Goal: Transaction & Acquisition: Purchase product/service

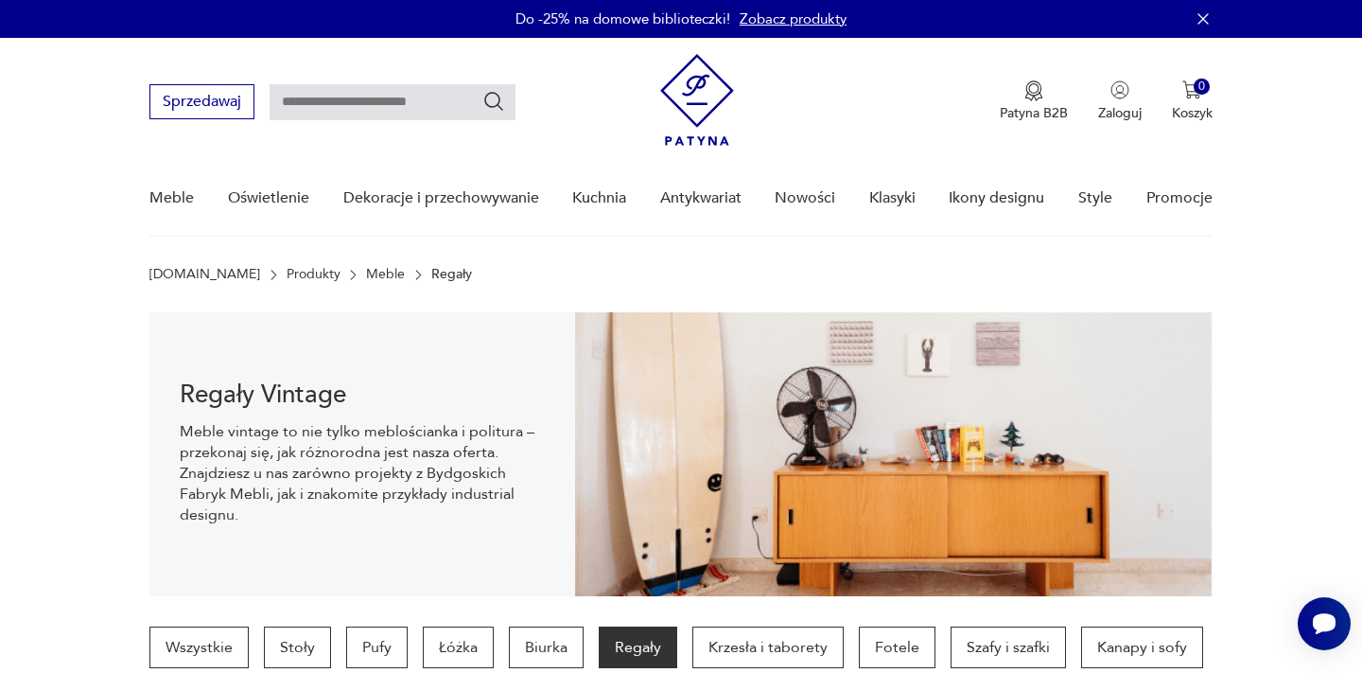
click at [426, 103] on input "text" at bounding box center [393, 102] width 246 height 36
type input "*******"
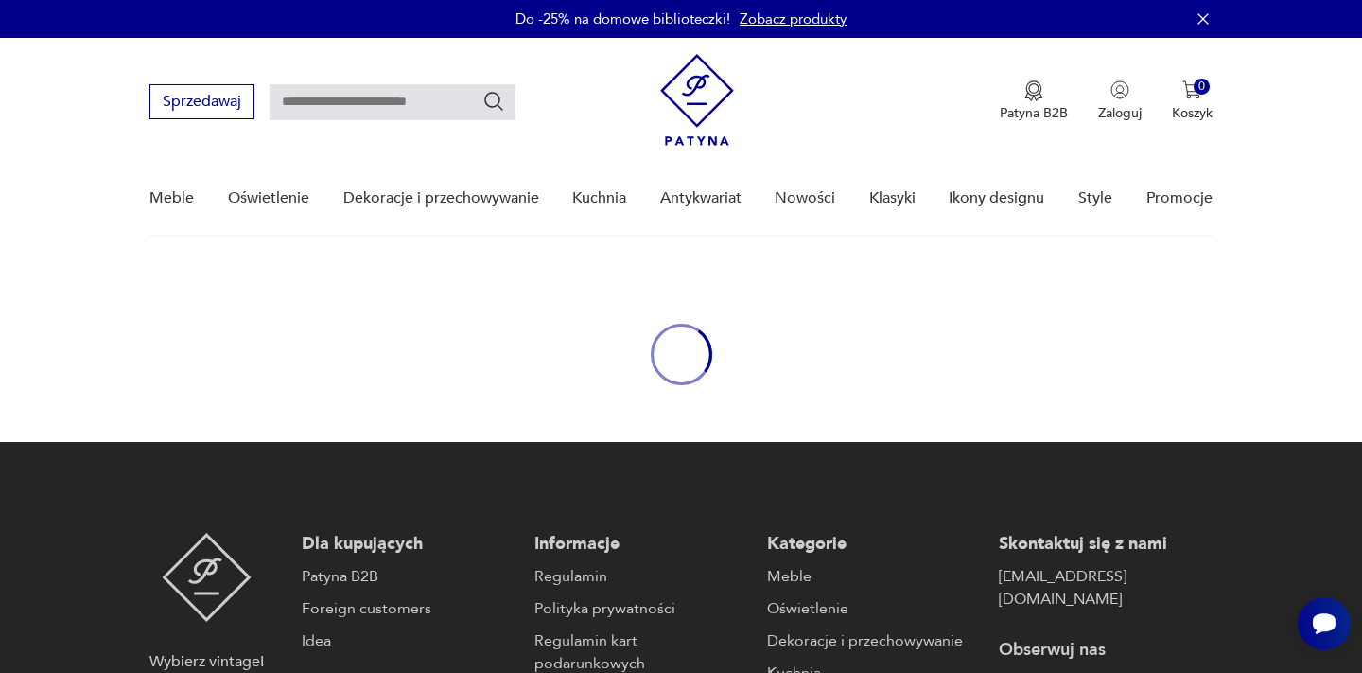
type input "*******"
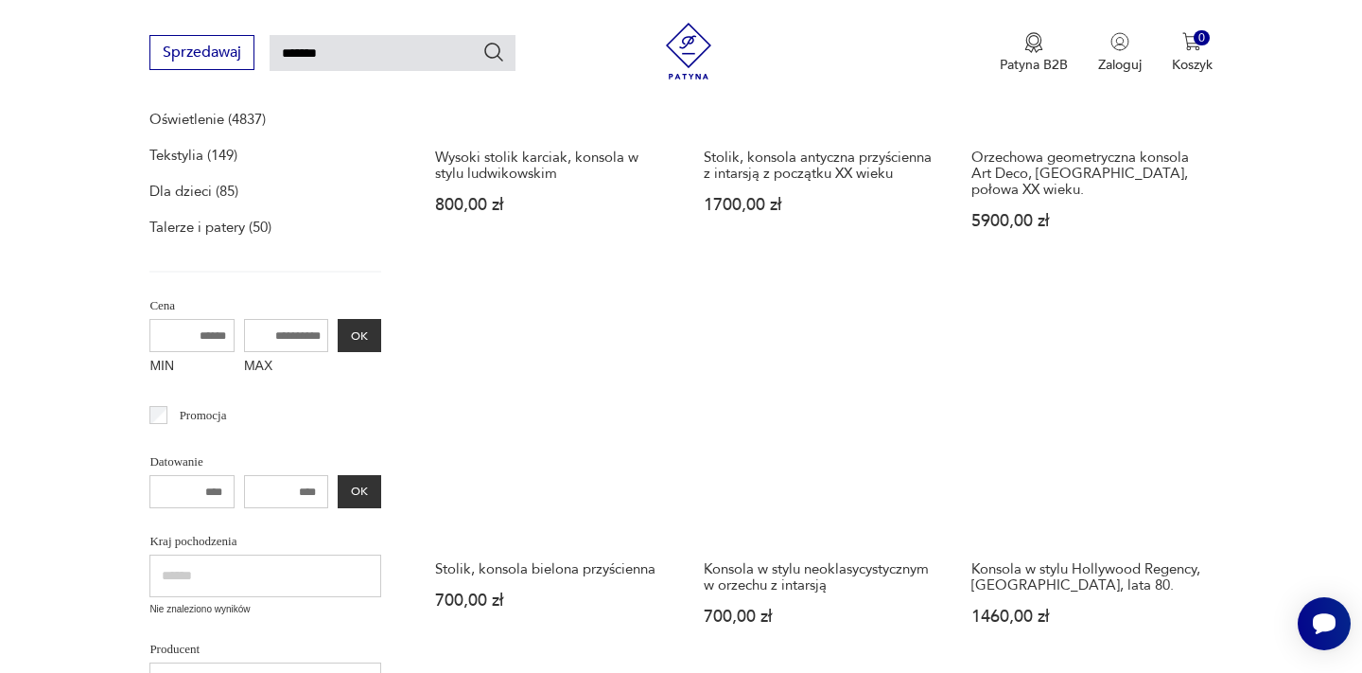
scroll to position [734, 0]
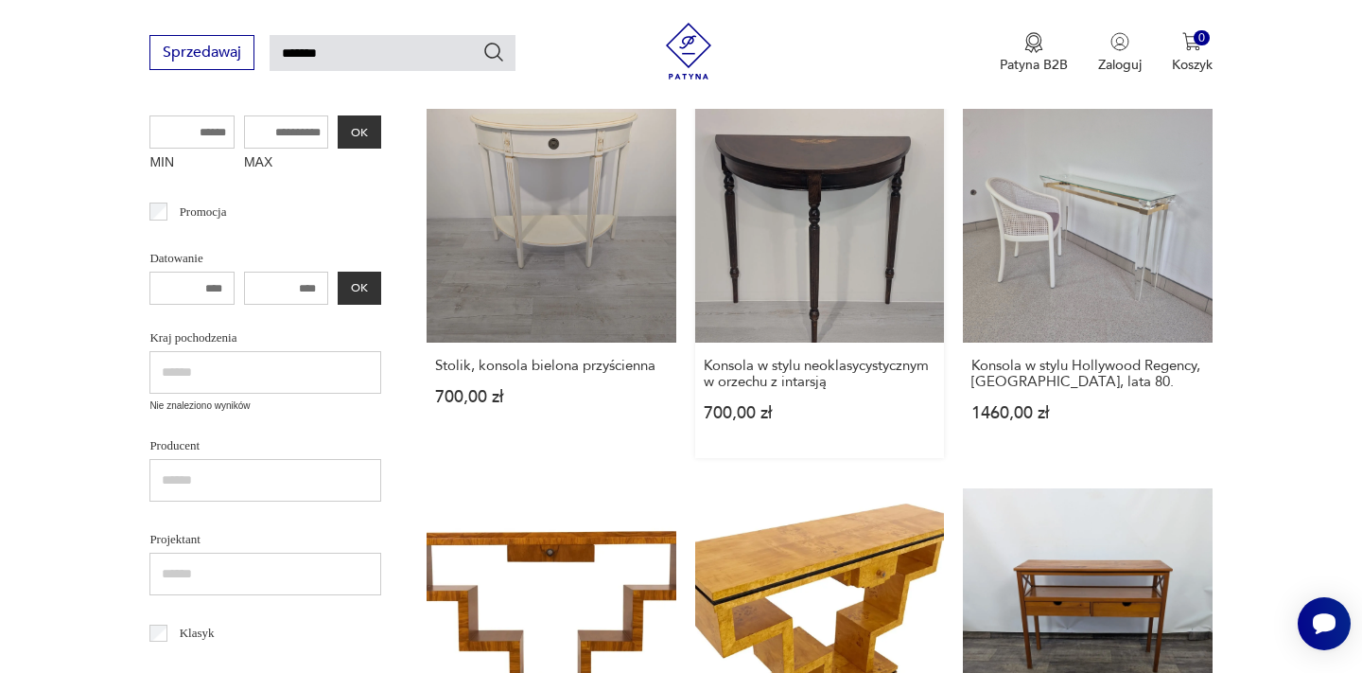
click at [848, 243] on link "Konsola w stylu neoklasycystycznym w orzechu z intarsją 700,00 zł" at bounding box center [819, 275] width 249 height 364
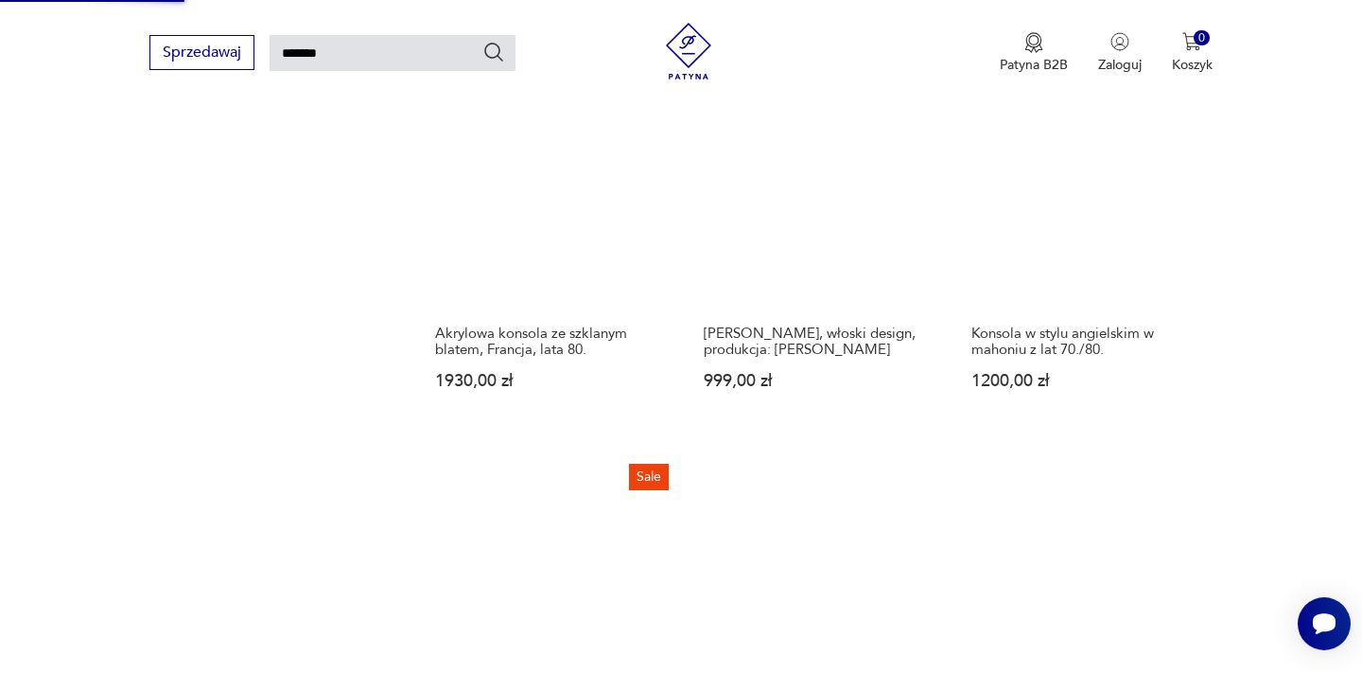
scroll to position [2284, 0]
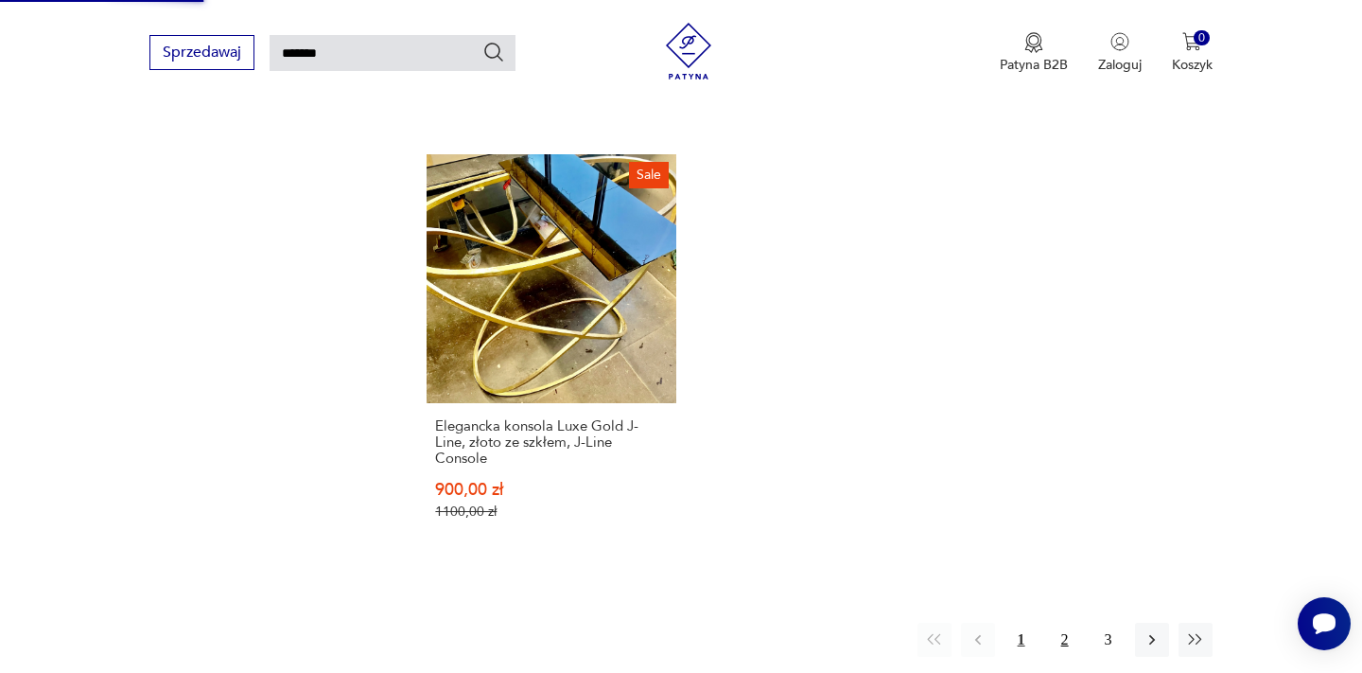
click at [1061, 622] on button "2" at bounding box center [1065, 639] width 34 height 34
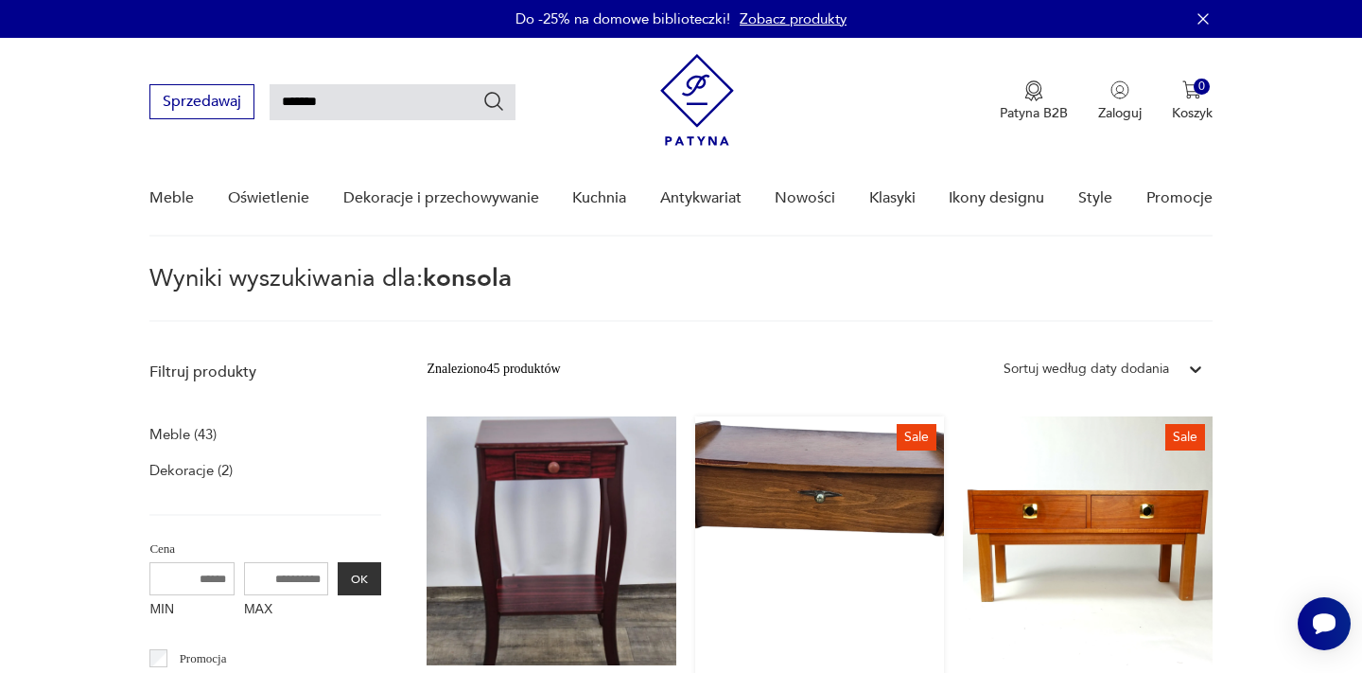
click at [849, 448] on link "Sale Konsola Rockabilly, [GEOGRAPHIC_DATA], lata 60. 336,00 zł 480,00 zł" at bounding box center [819, 609] width 249 height 386
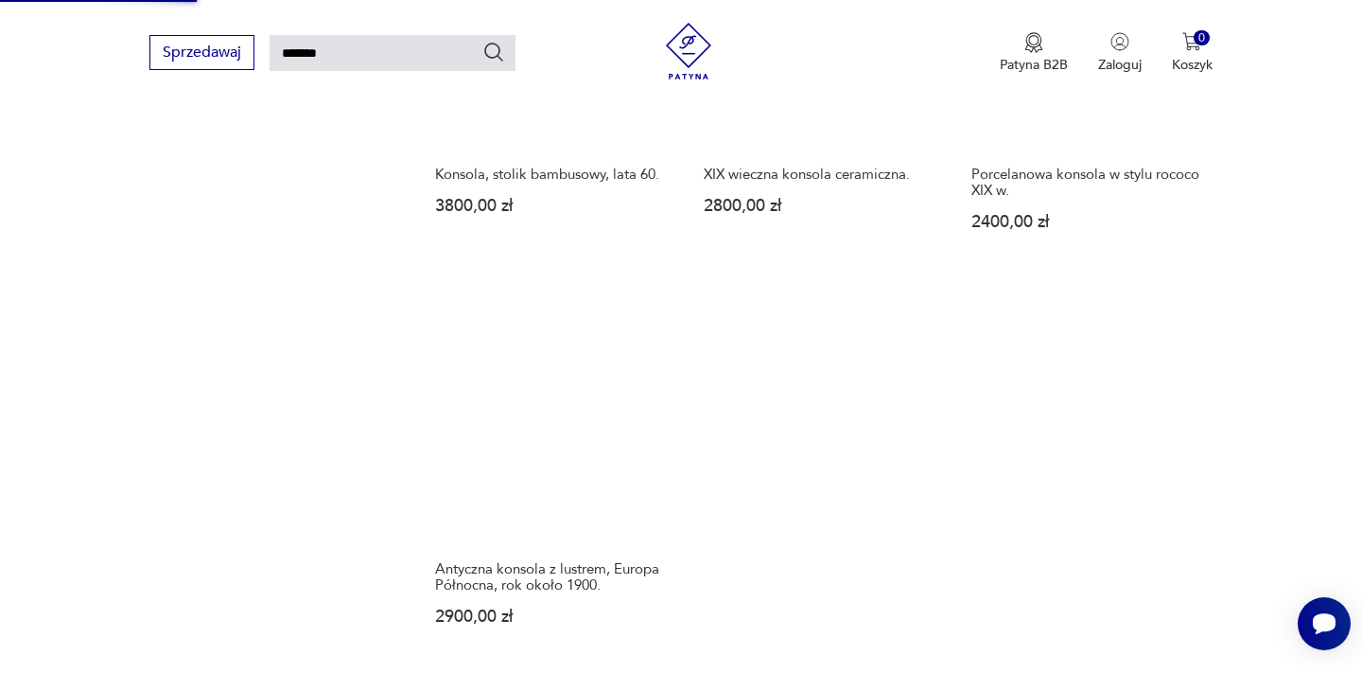
scroll to position [2476, 0]
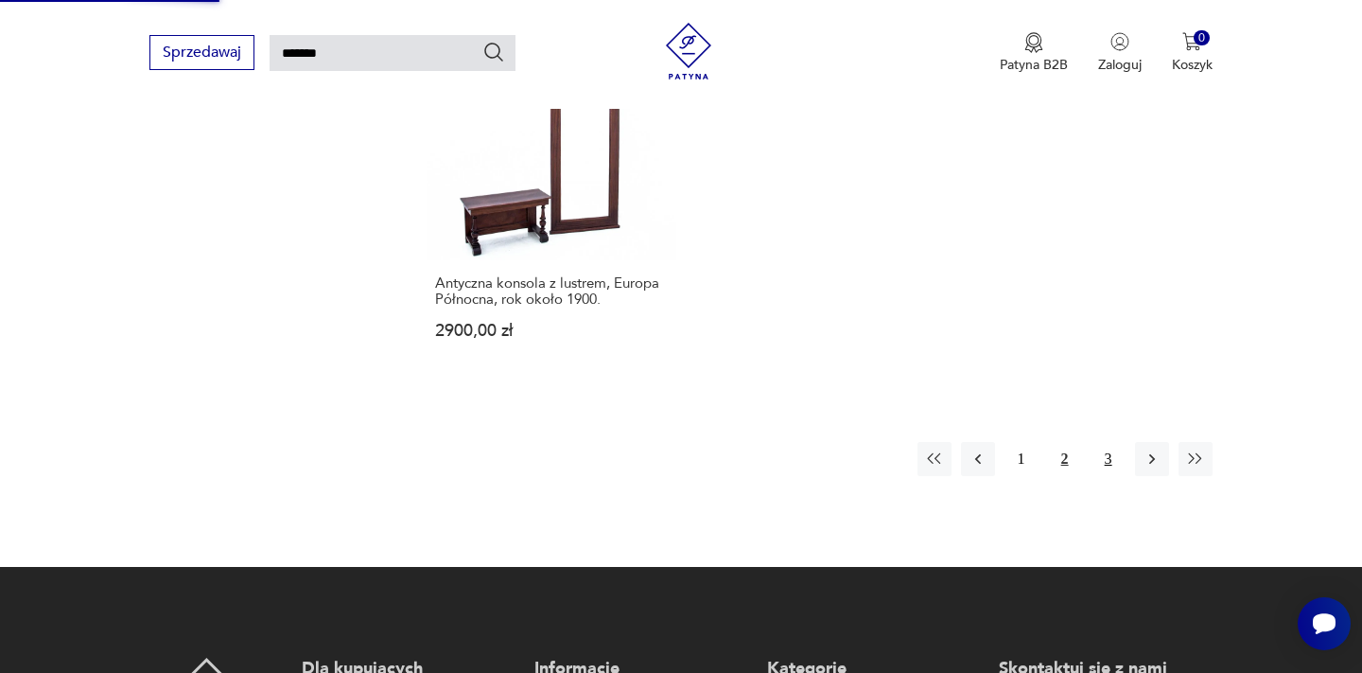
click at [1107, 442] on button "3" at bounding box center [1109, 459] width 34 height 34
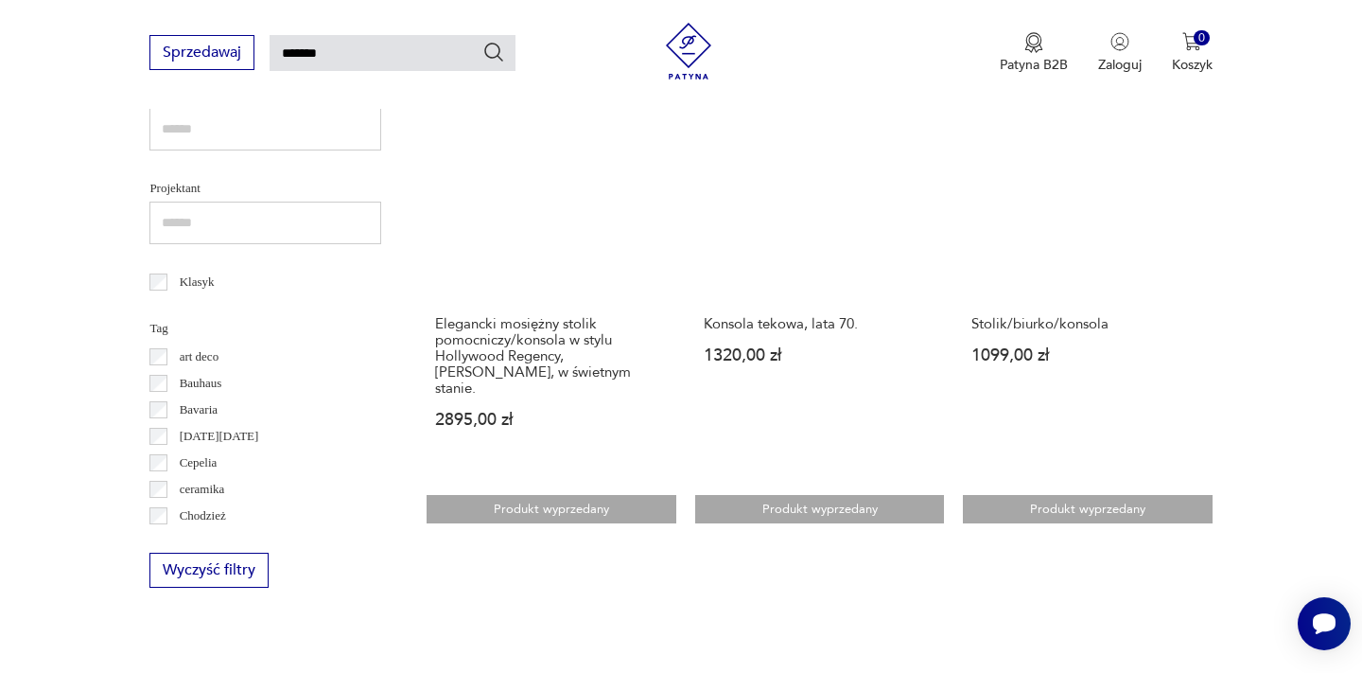
scroll to position [1179, 0]
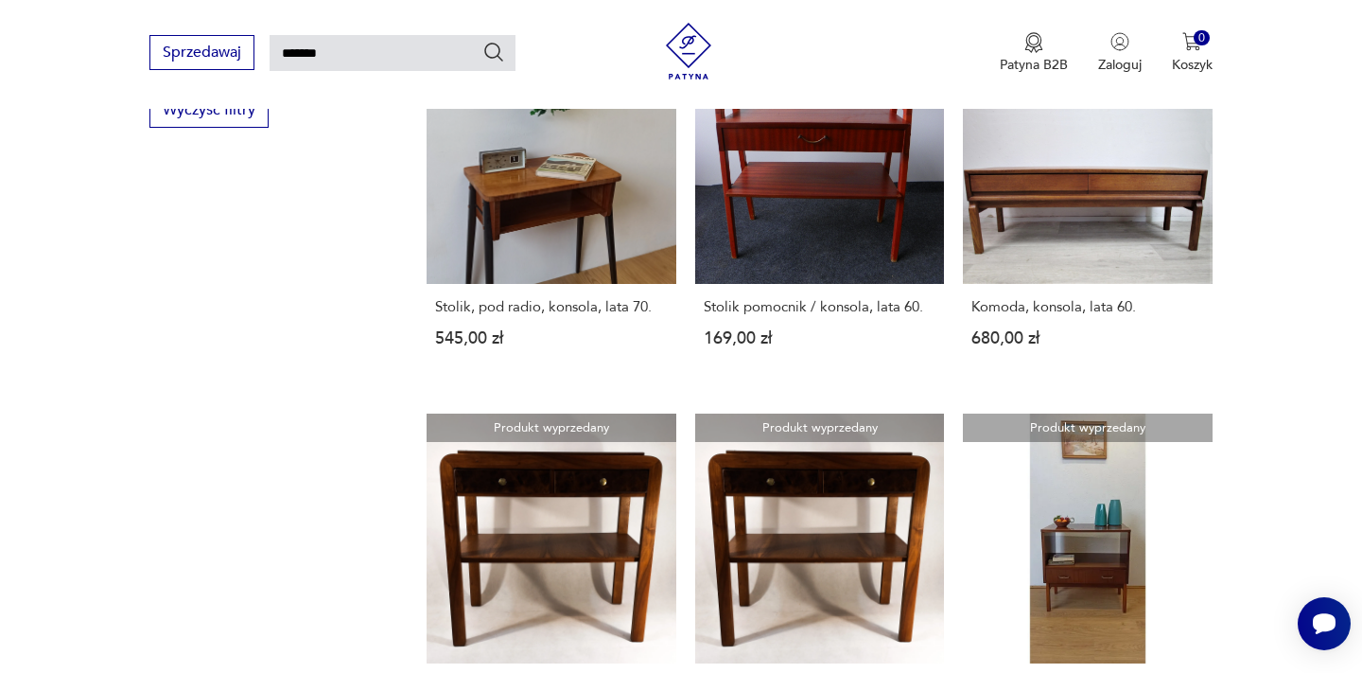
click at [1297, 349] on section "Filtruj produkty Meble (43) Dekoracje (2) Cena MIN MAX OK Promocja Datowanie OK…" at bounding box center [681, 232] width 1362 height 2275
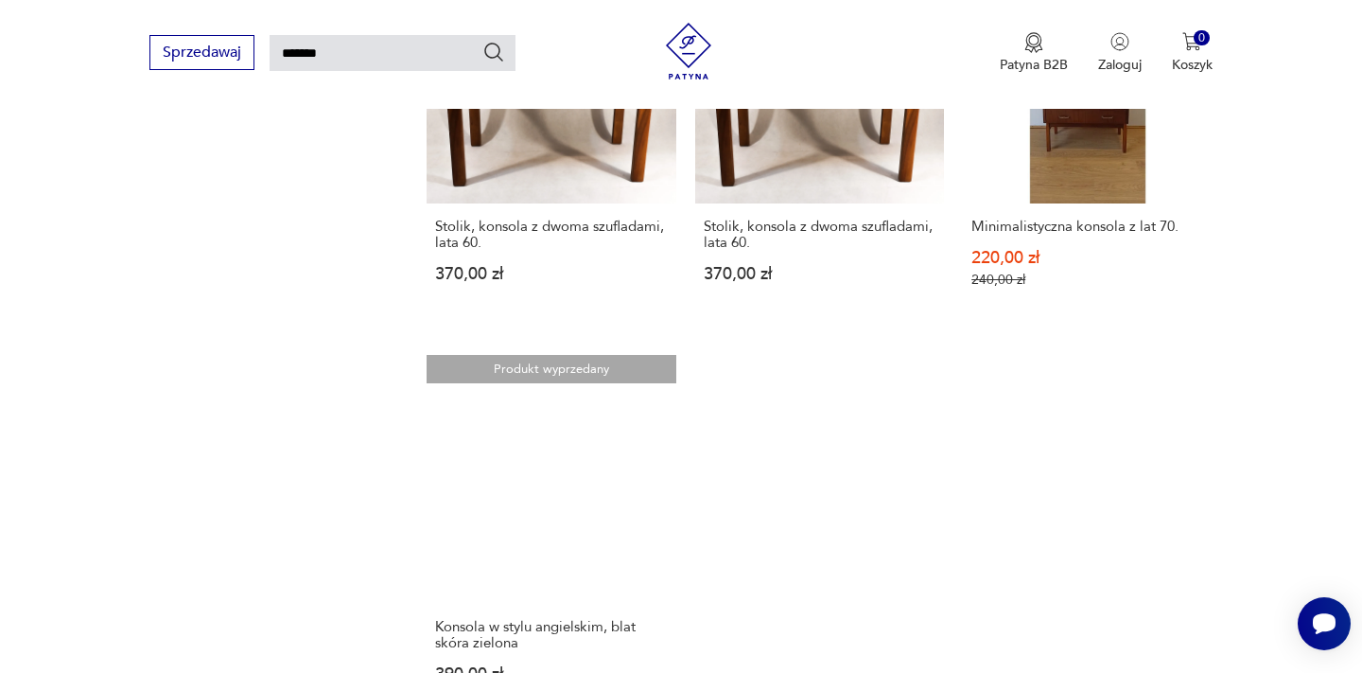
scroll to position [1761, 0]
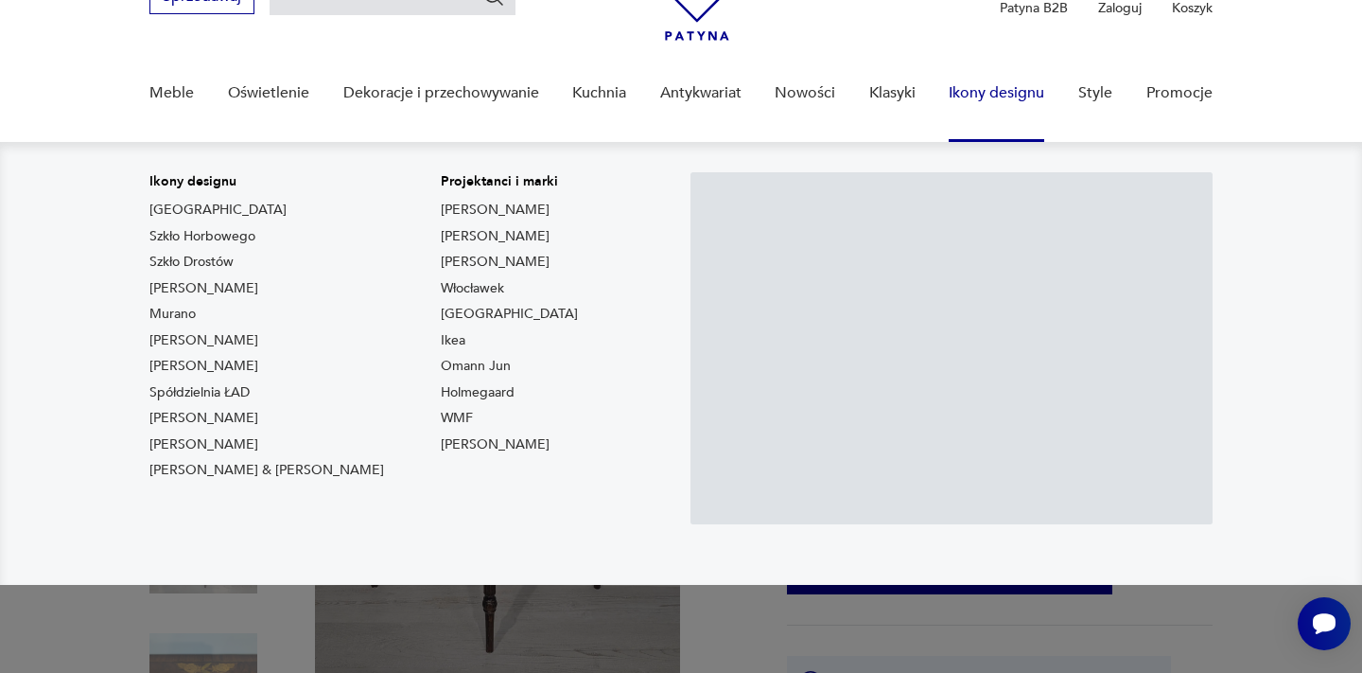
scroll to position [211, 0]
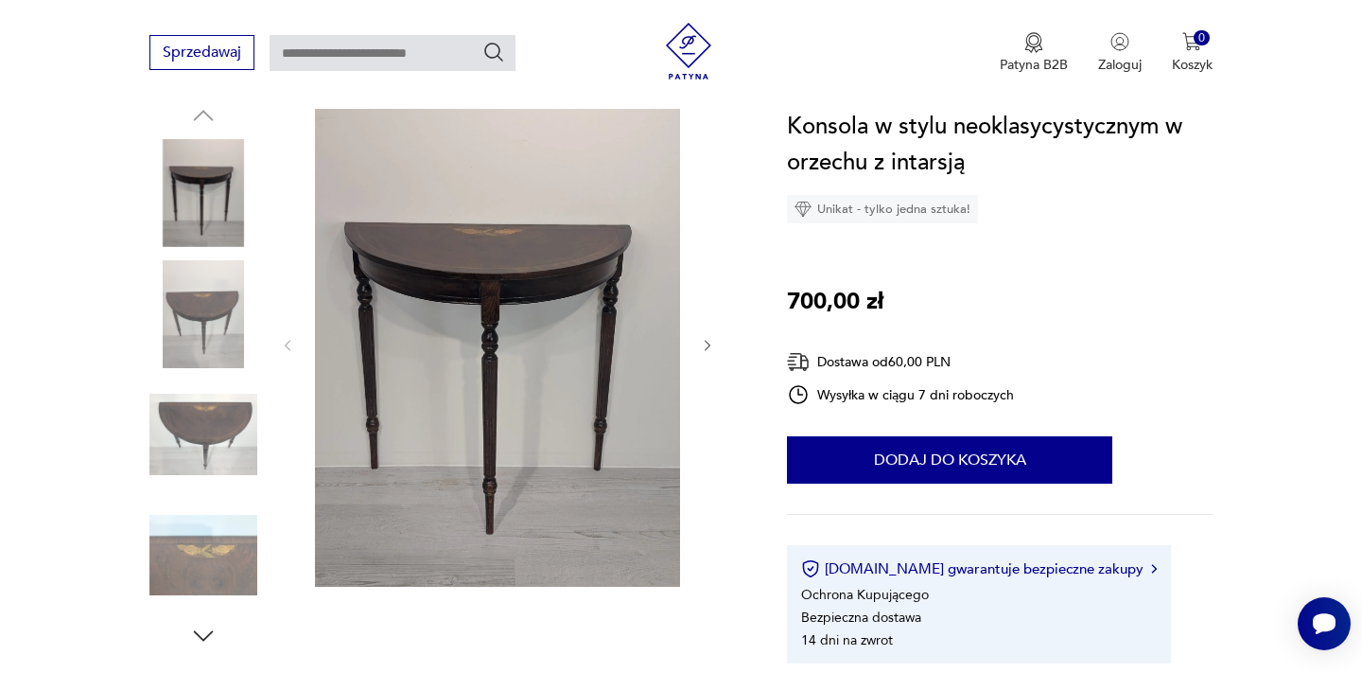
click at [613, 446] on img at bounding box center [497, 343] width 365 height 485
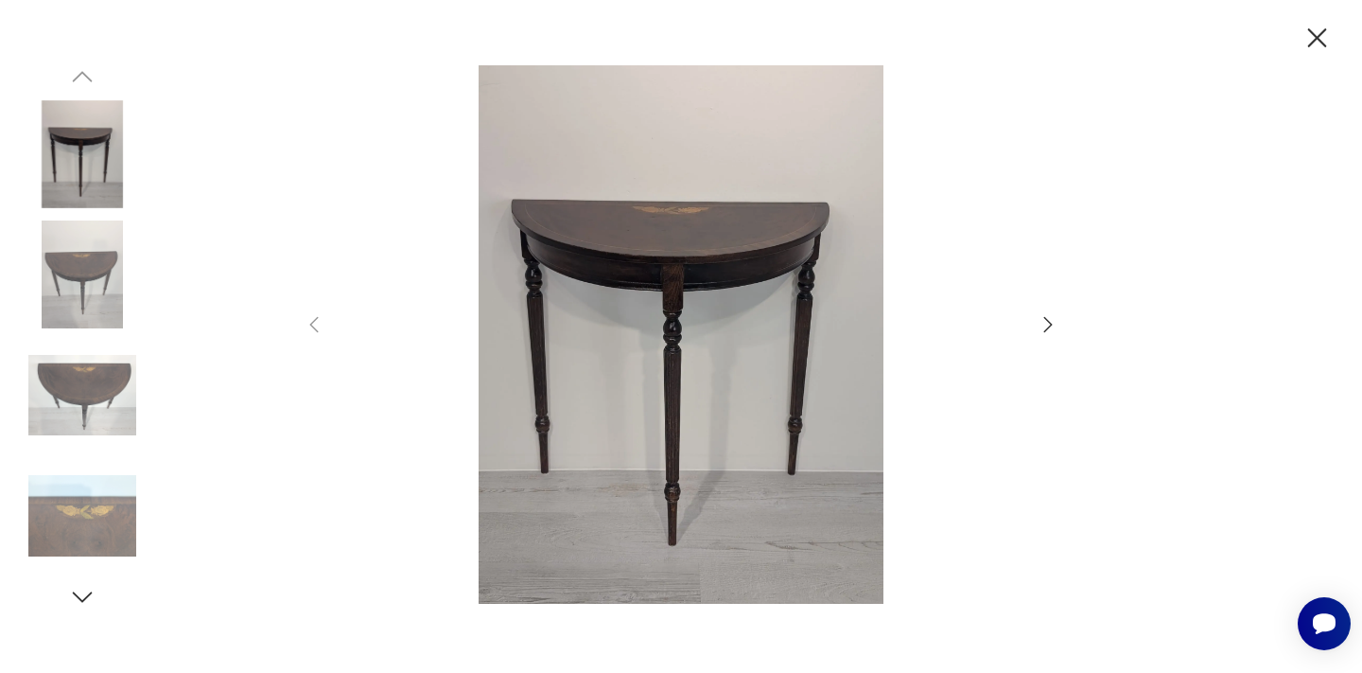
click at [1050, 325] on icon "button" at bounding box center [1048, 324] width 9 height 15
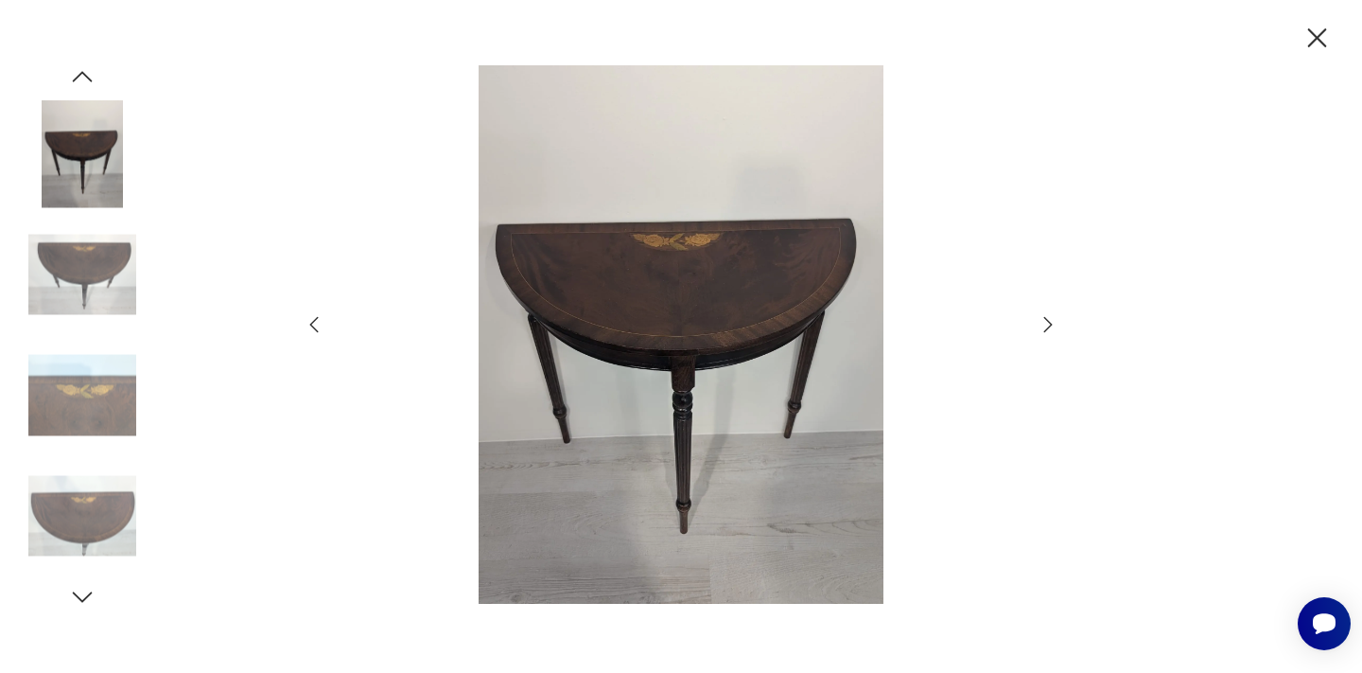
click at [1050, 325] on icon "button" at bounding box center [1048, 324] width 9 height 15
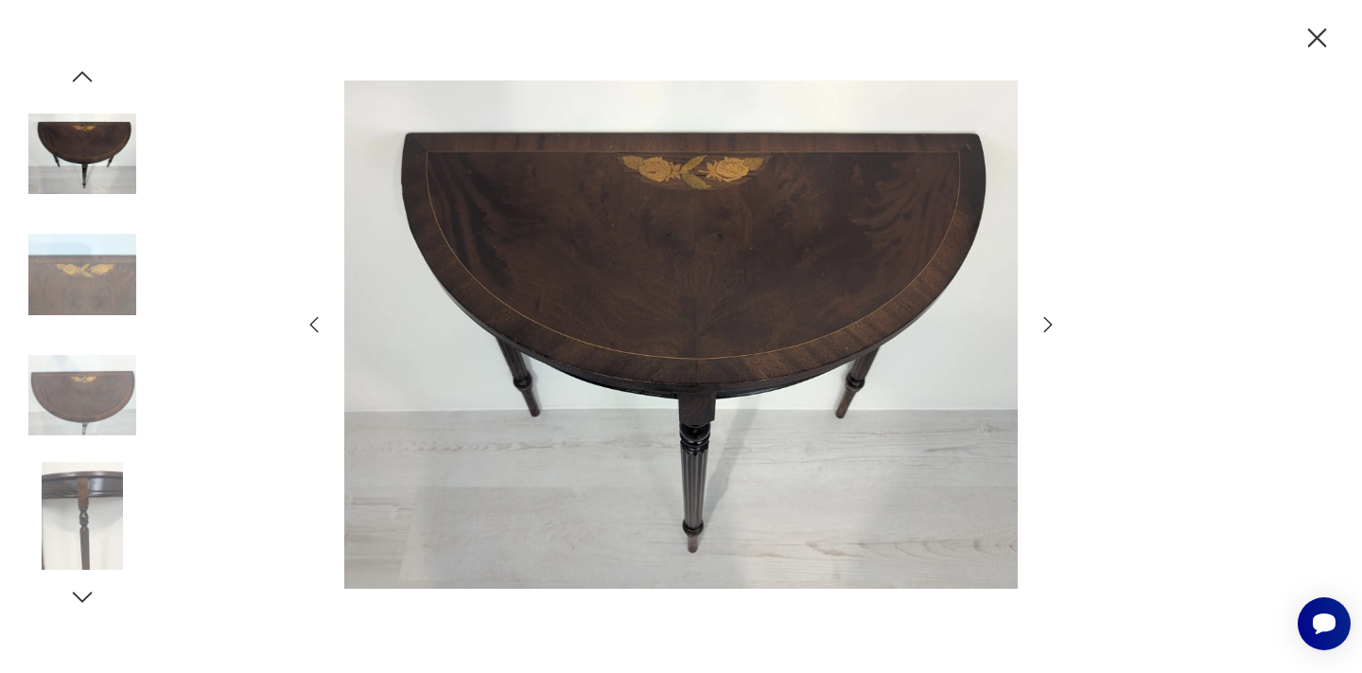
click at [1050, 325] on icon "button" at bounding box center [1048, 324] width 9 height 15
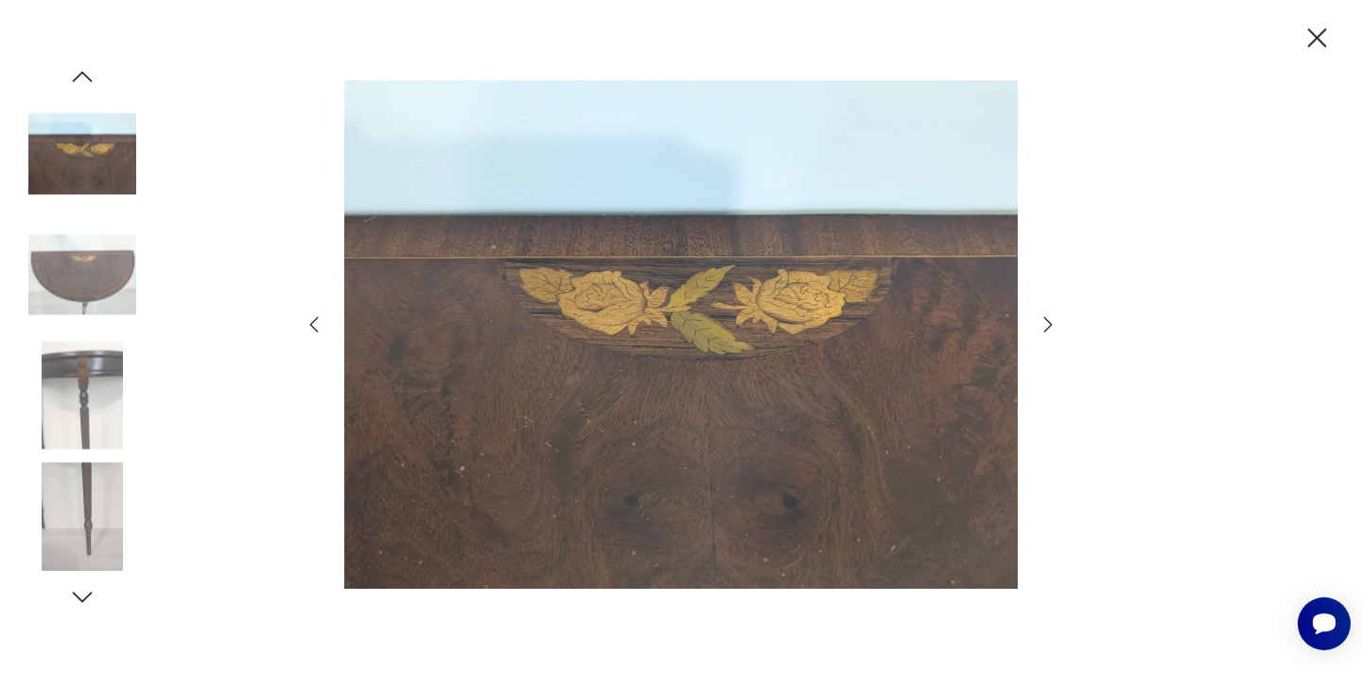
click at [1050, 325] on icon "button" at bounding box center [1048, 324] width 9 height 15
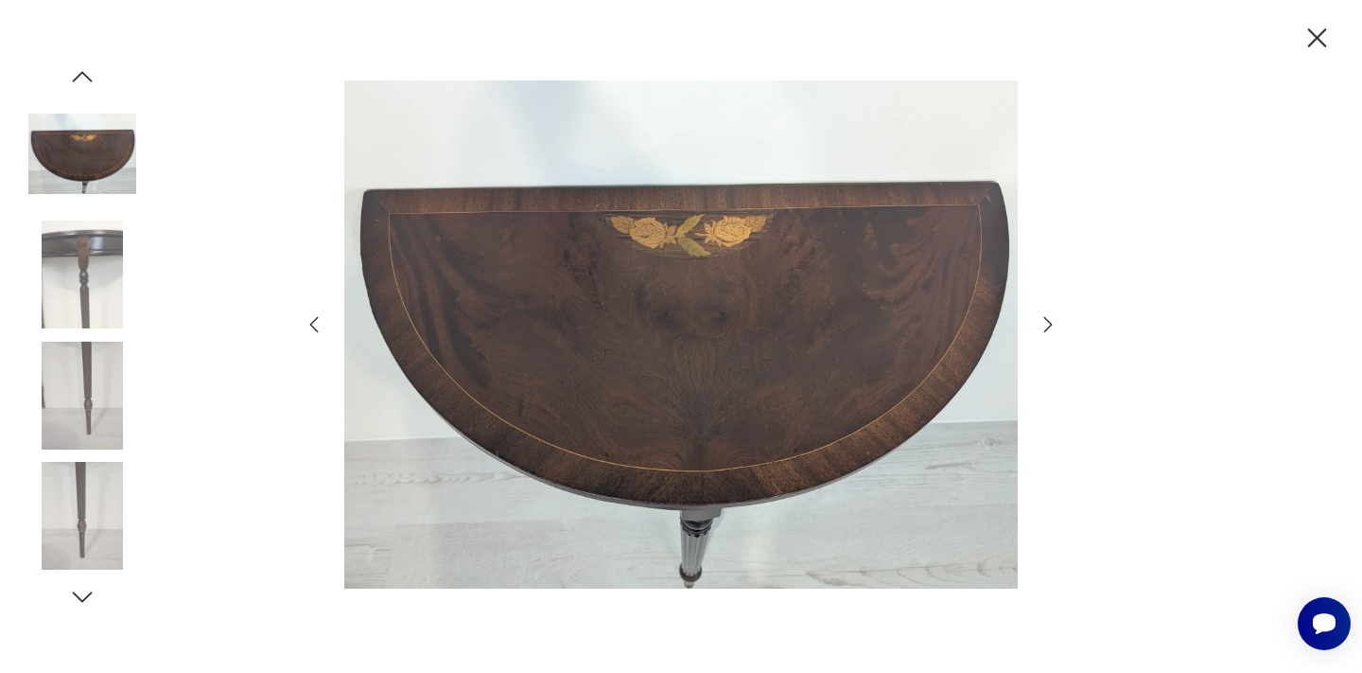
click at [1050, 325] on icon "button" at bounding box center [1048, 324] width 9 height 15
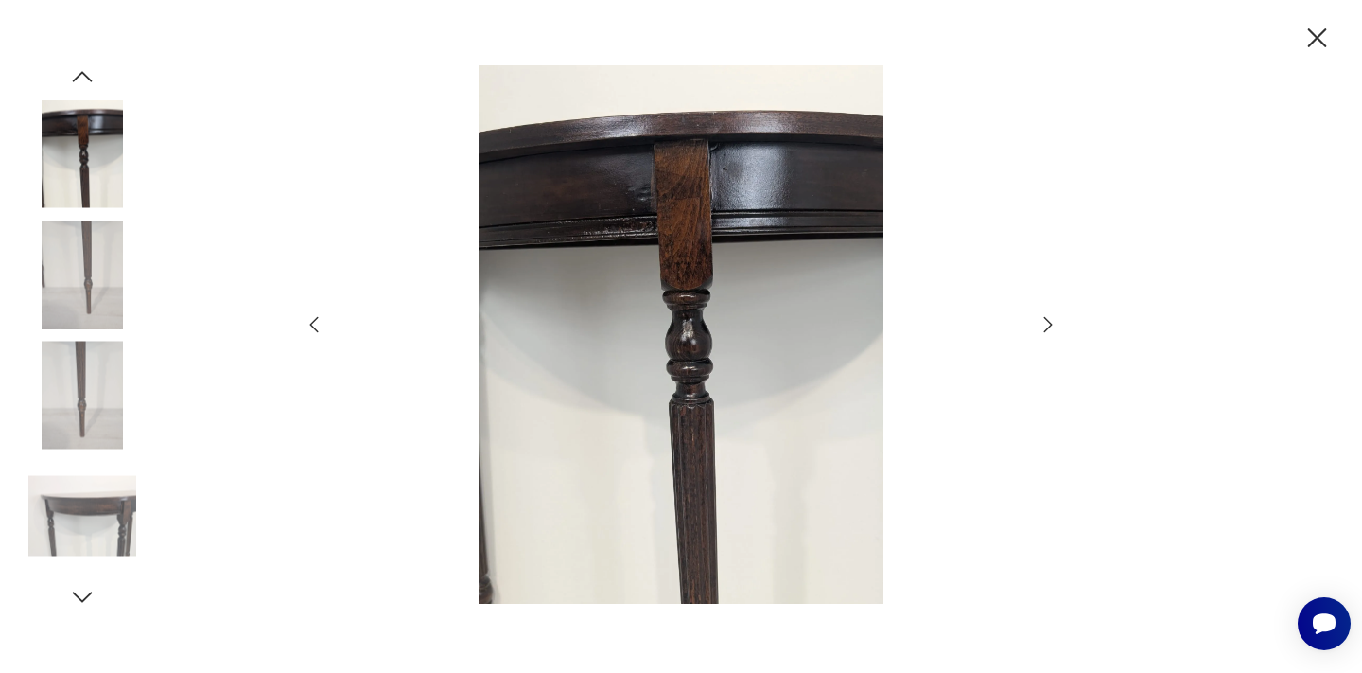
click at [1050, 325] on icon "button" at bounding box center [1048, 324] width 9 height 15
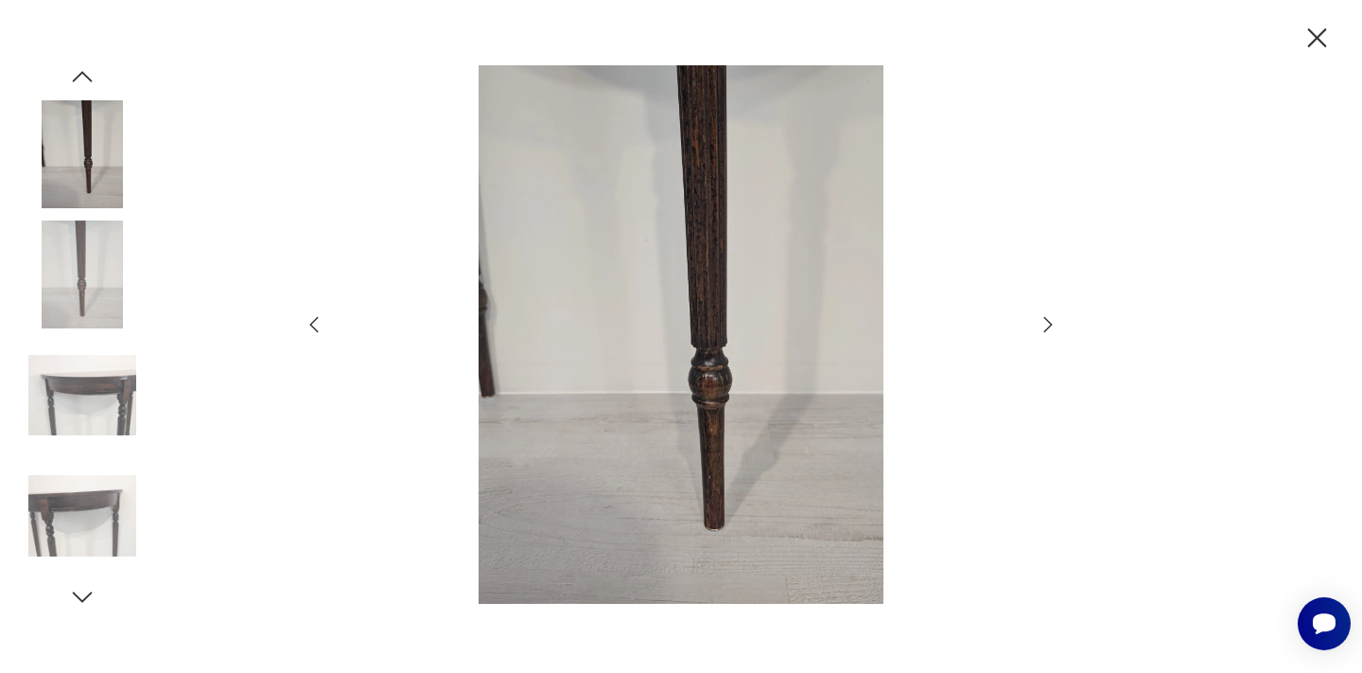
click at [1050, 325] on icon "button" at bounding box center [1048, 324] width 9 height 15
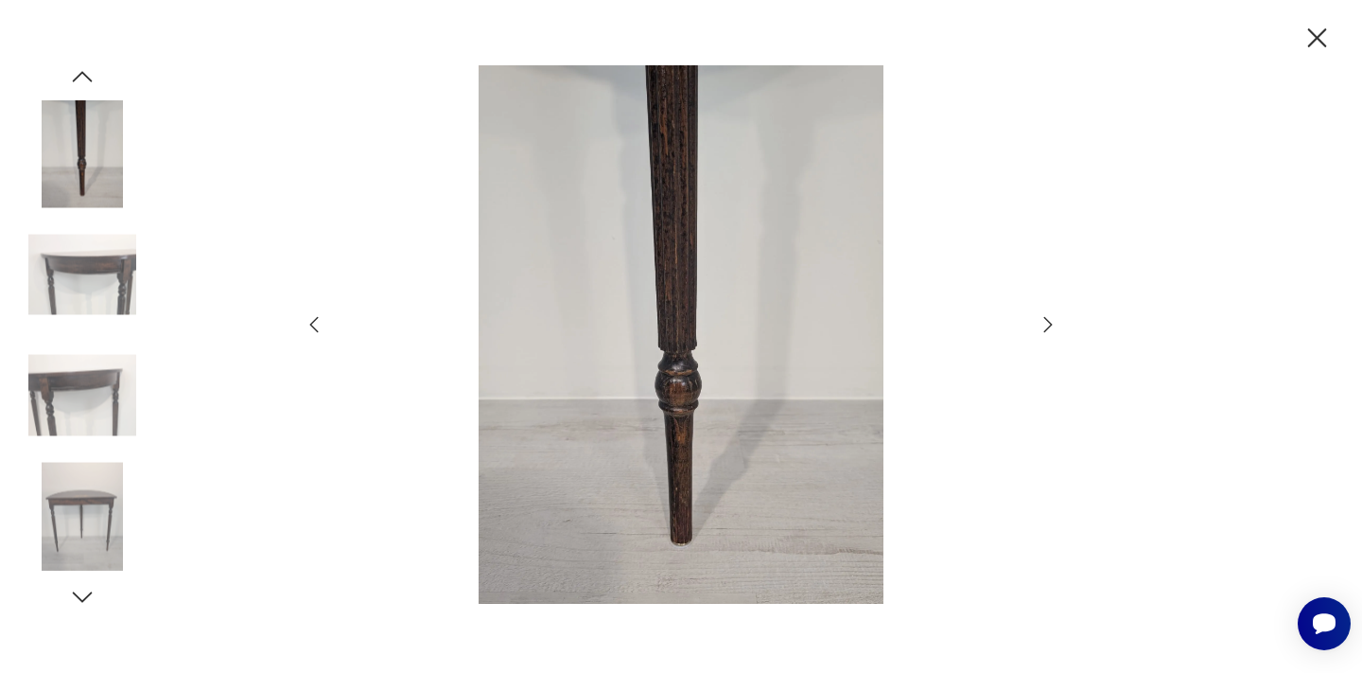
click at [1050, 325] on icon "button" at bounding box center [1048, 324] width 9 height 15
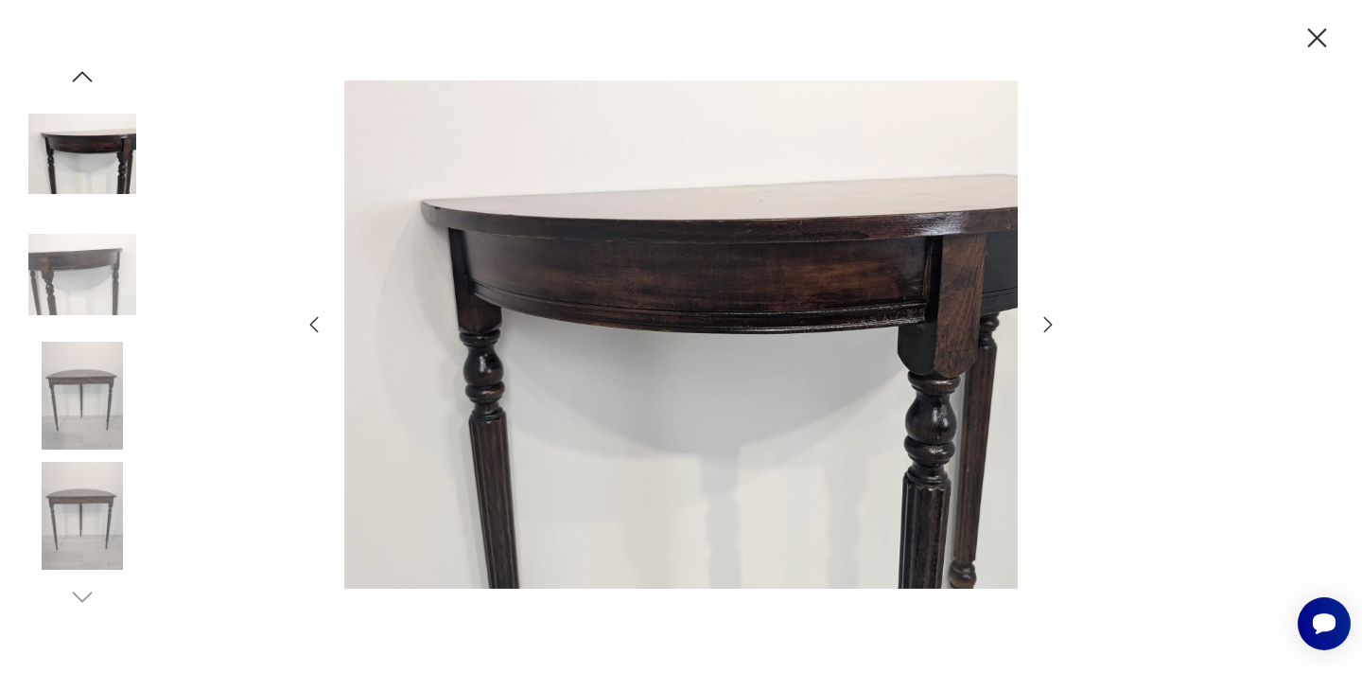
click at [1050, 325] on icon "button" at bounding box center [1048, 324] width 9 height 15
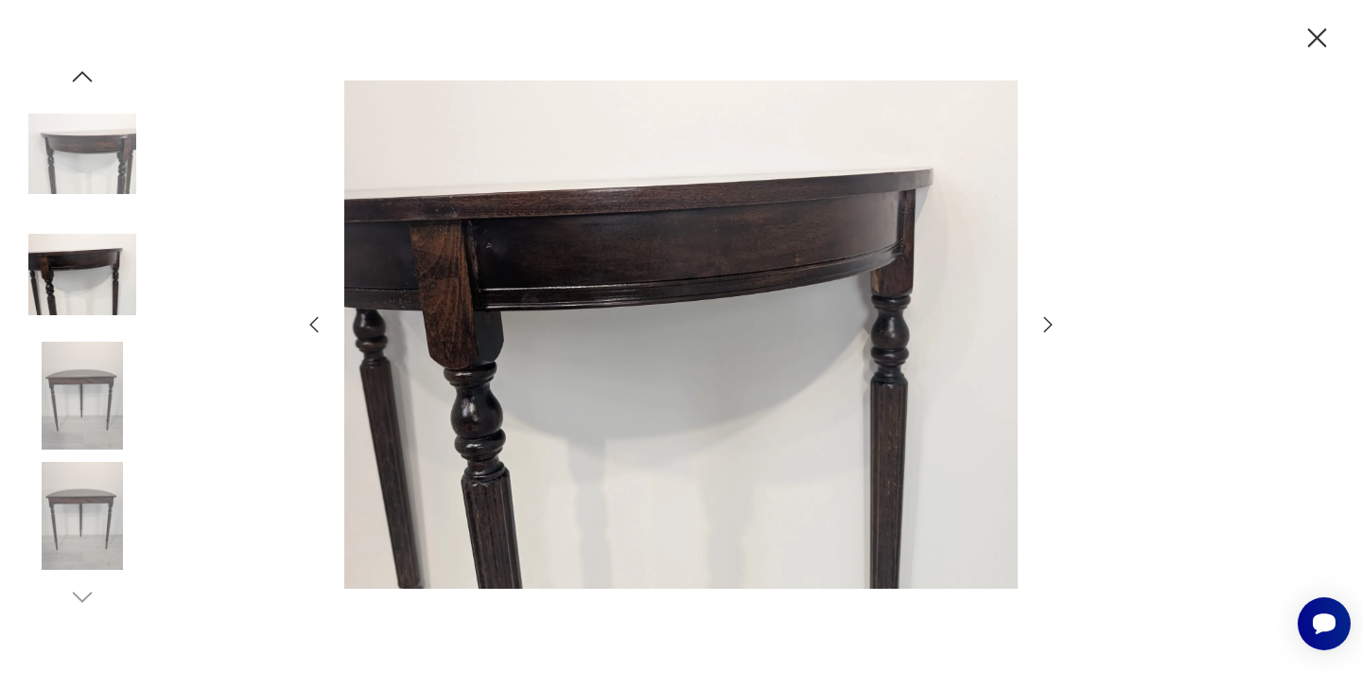
click at [1050, 325] on icon "button" at bounding box center [1048, 324] width 9 height 15
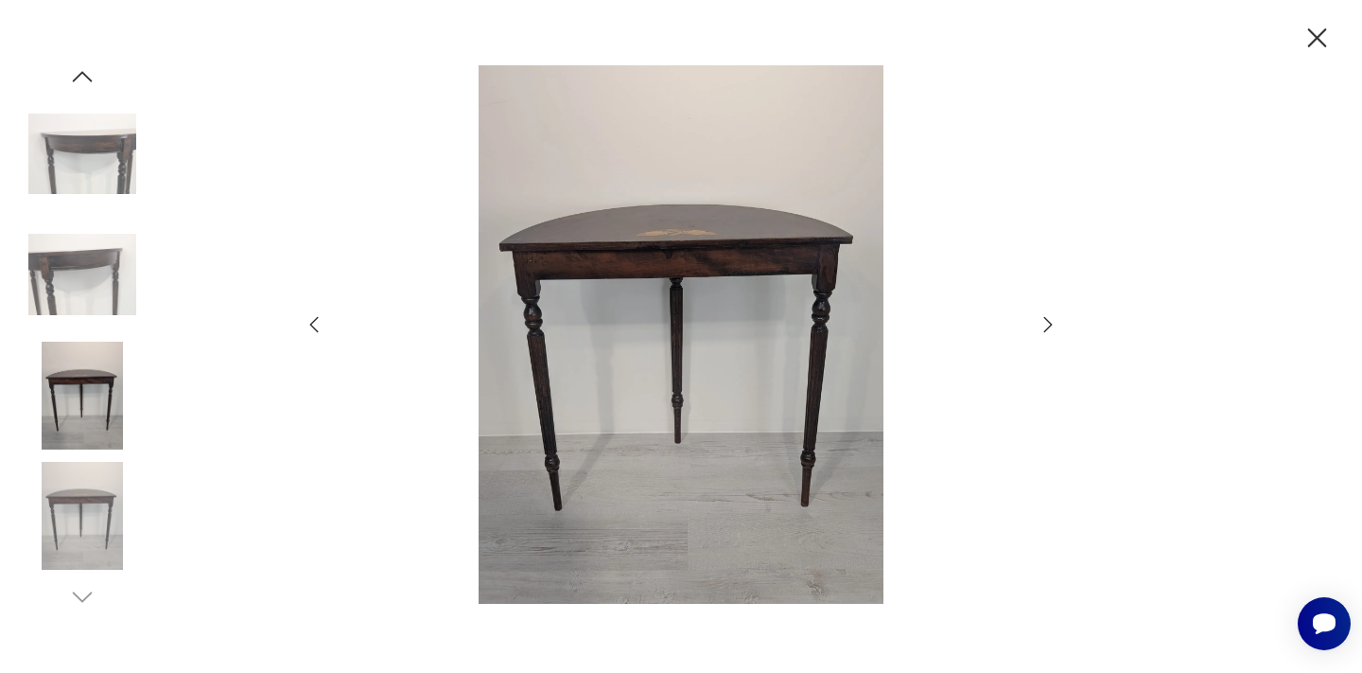
click at [1050, 325] on icon "button" at bounding box center [1048, 324] width 9 height 15
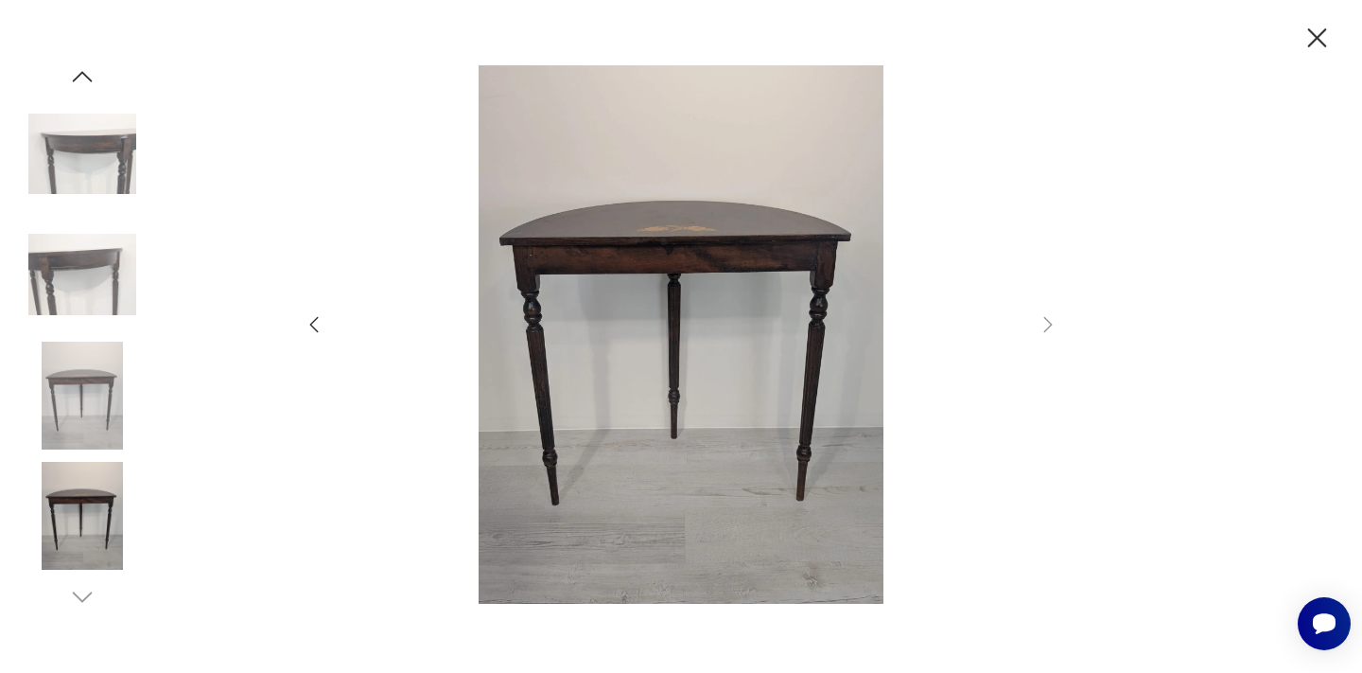
click at [88, 152] on img at bounding box center [82, 154] width 108 height 108
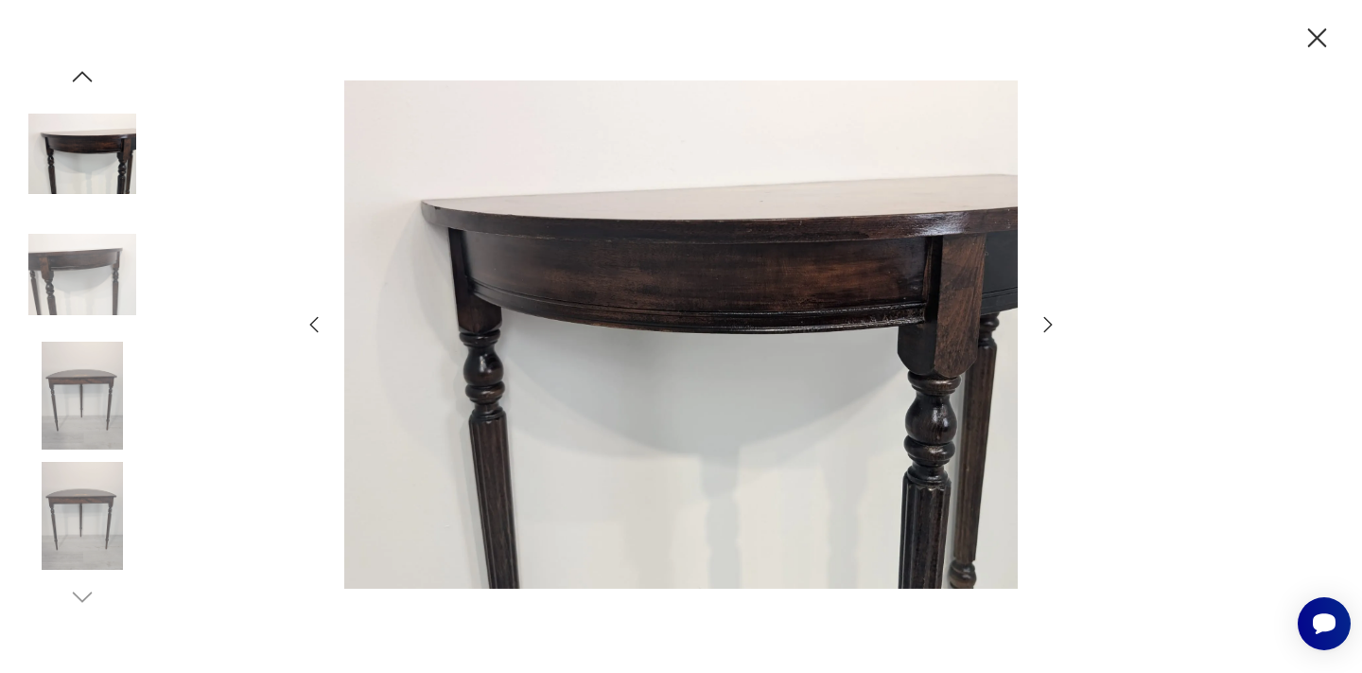
click at [84, 71] on icon "button" at bounding box center [82, 76] width 28 height 28
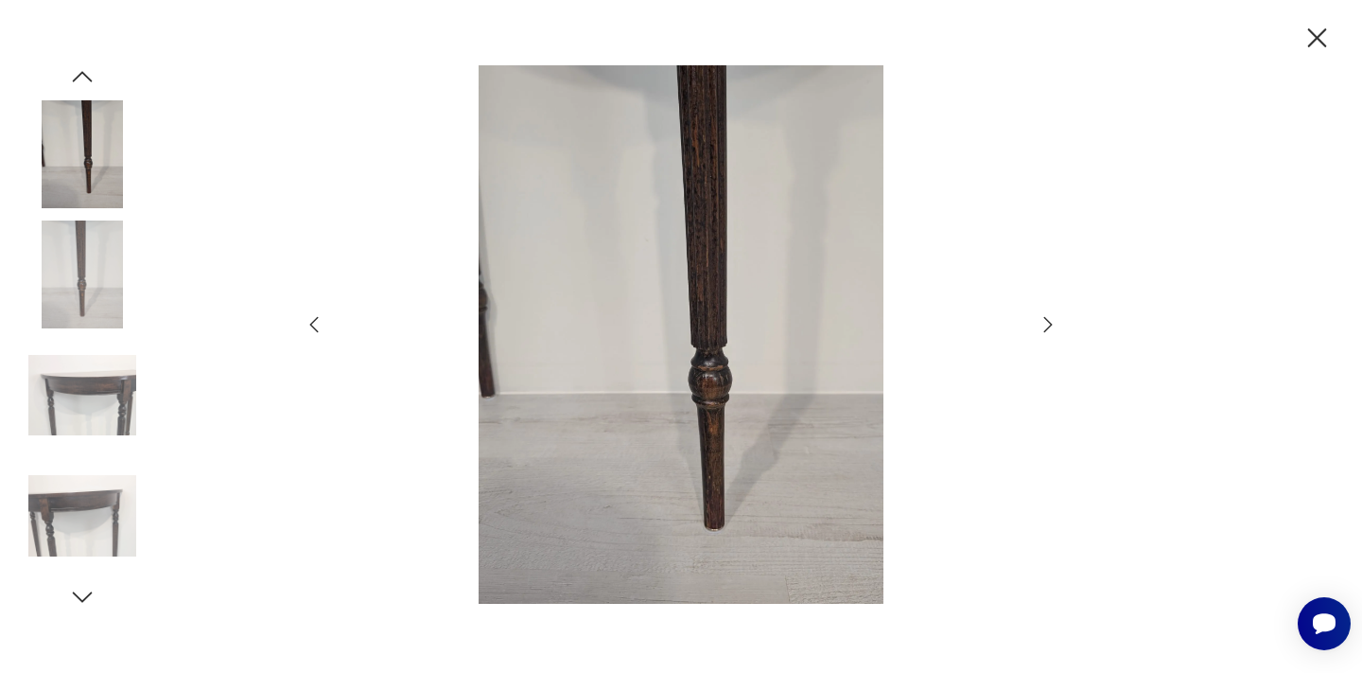
click at [84, 71] on icon "button" at bounding box center [82, 76] width 28 height 28
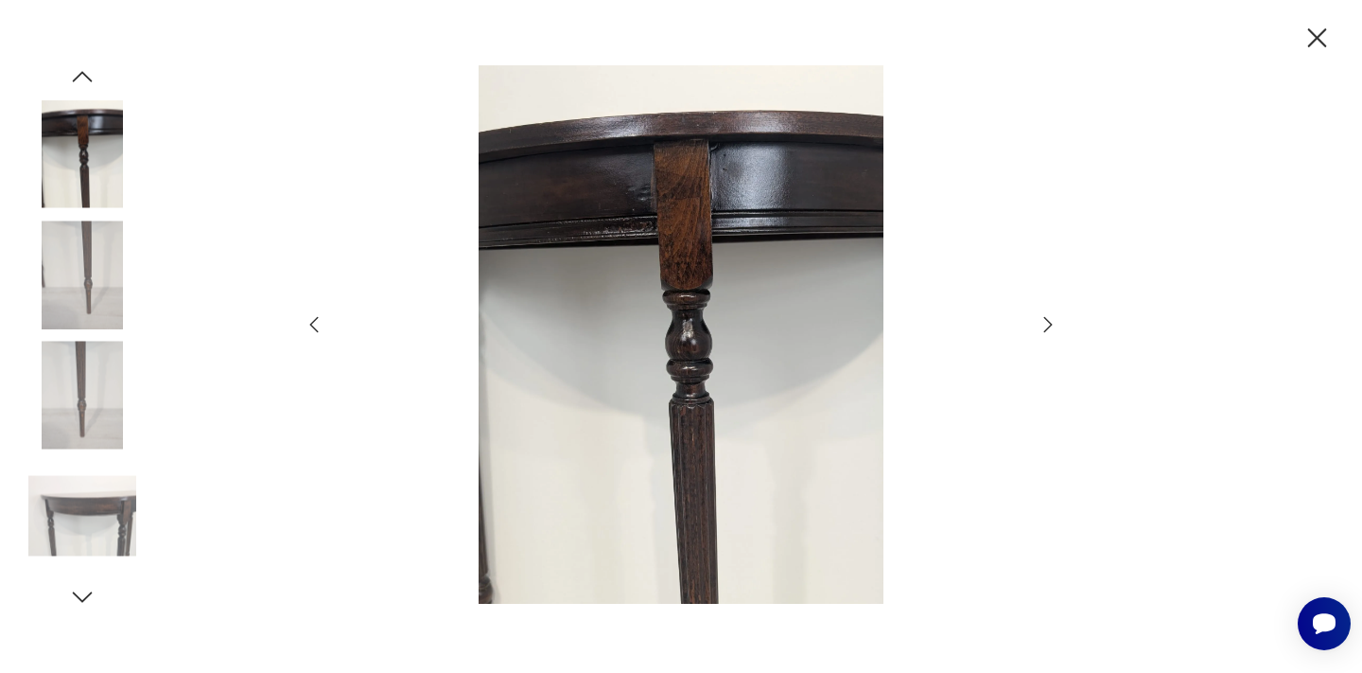
click at [84, 71] on icon "button" at bounding box center [82, 76] width 28 height 28
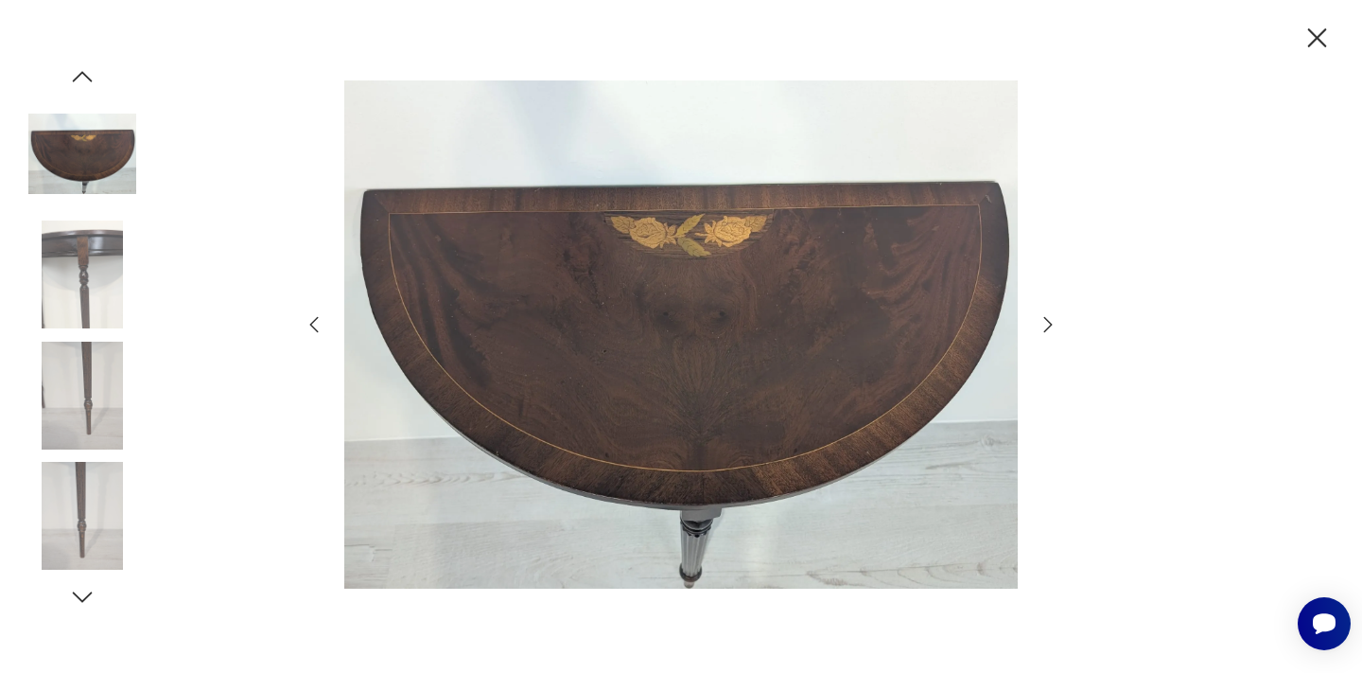
click at [84, 71] on icon "button" at bounding box center [82, 76] width 28 height 28
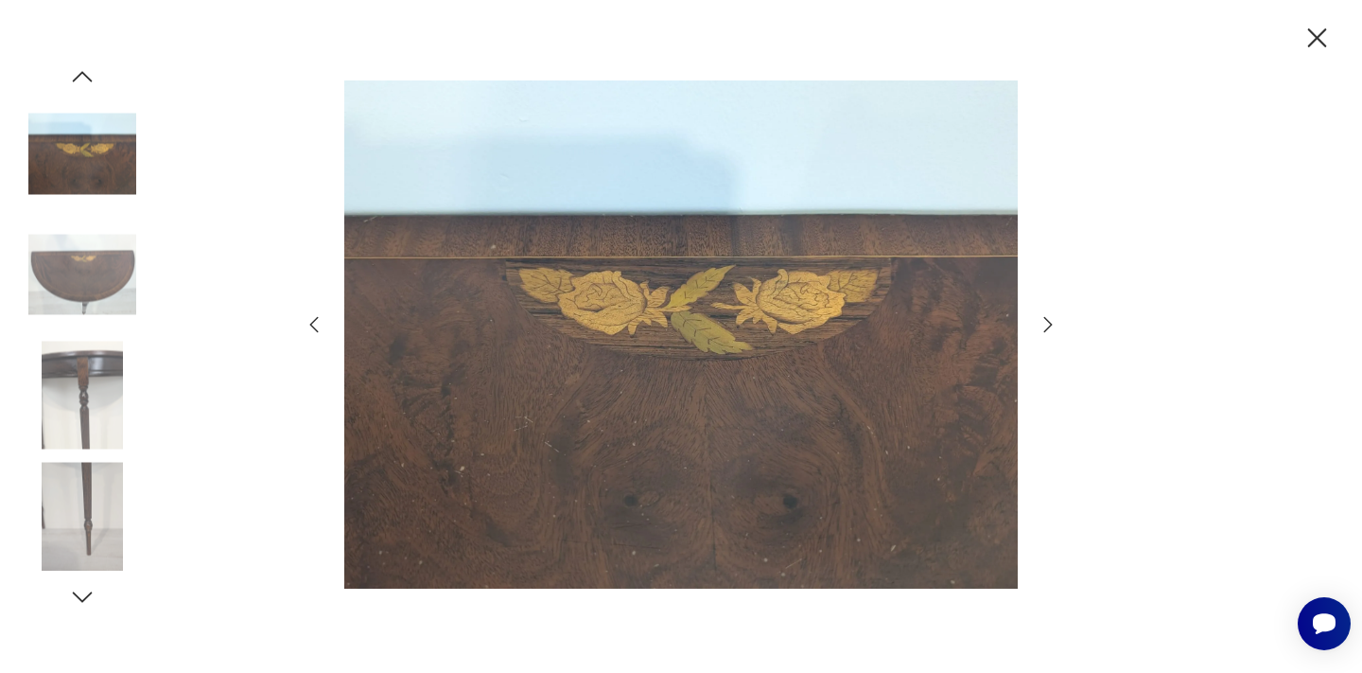
click at [84, 71] on icon "button" at bounding box center [82, 76] width 28 height 28
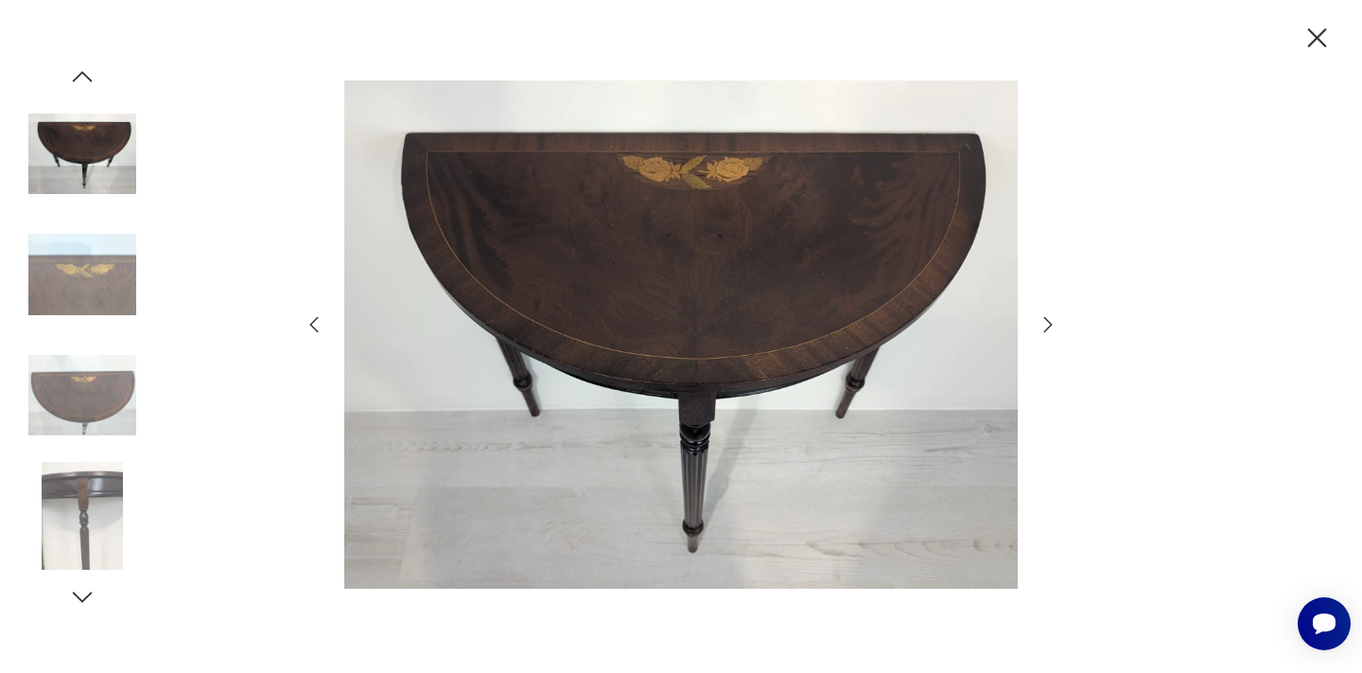
click at [84, 71] on icon "button" at bounding box center [82, 76] width 28 height 28
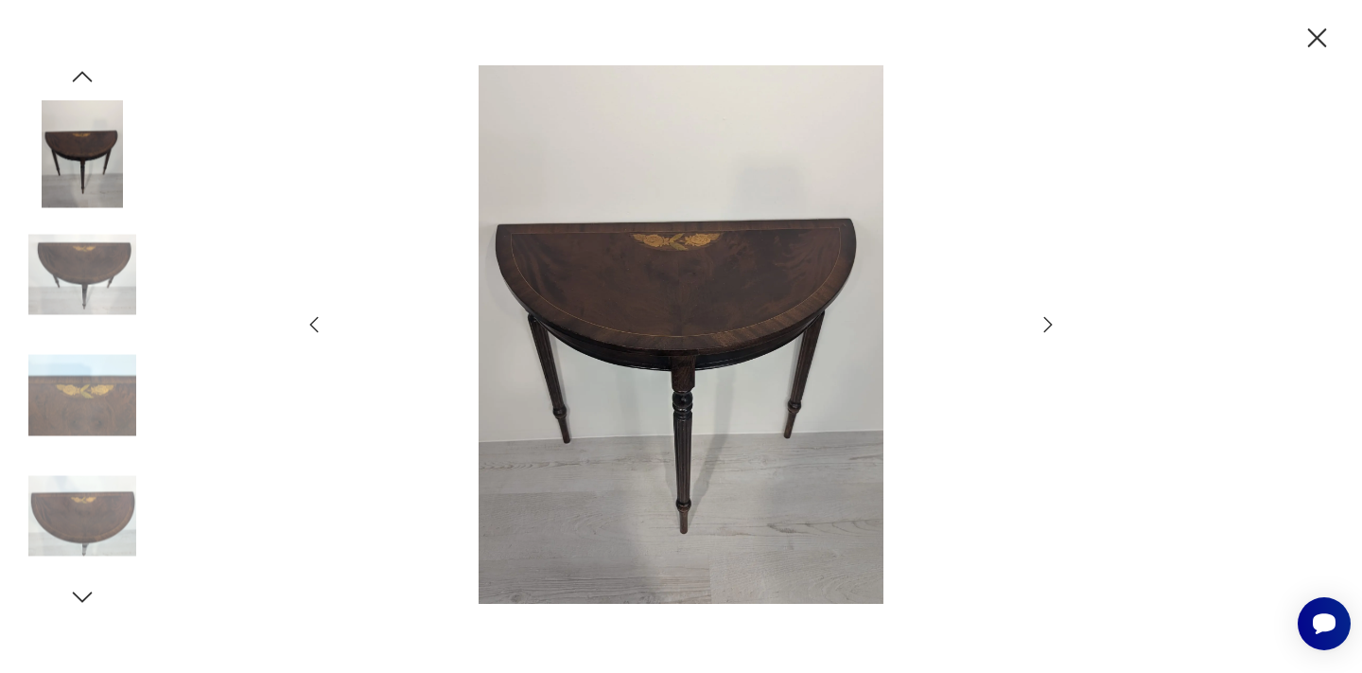
click at [84, 71] on icon "button" at bounding box center [82, 76] width 28 height 28
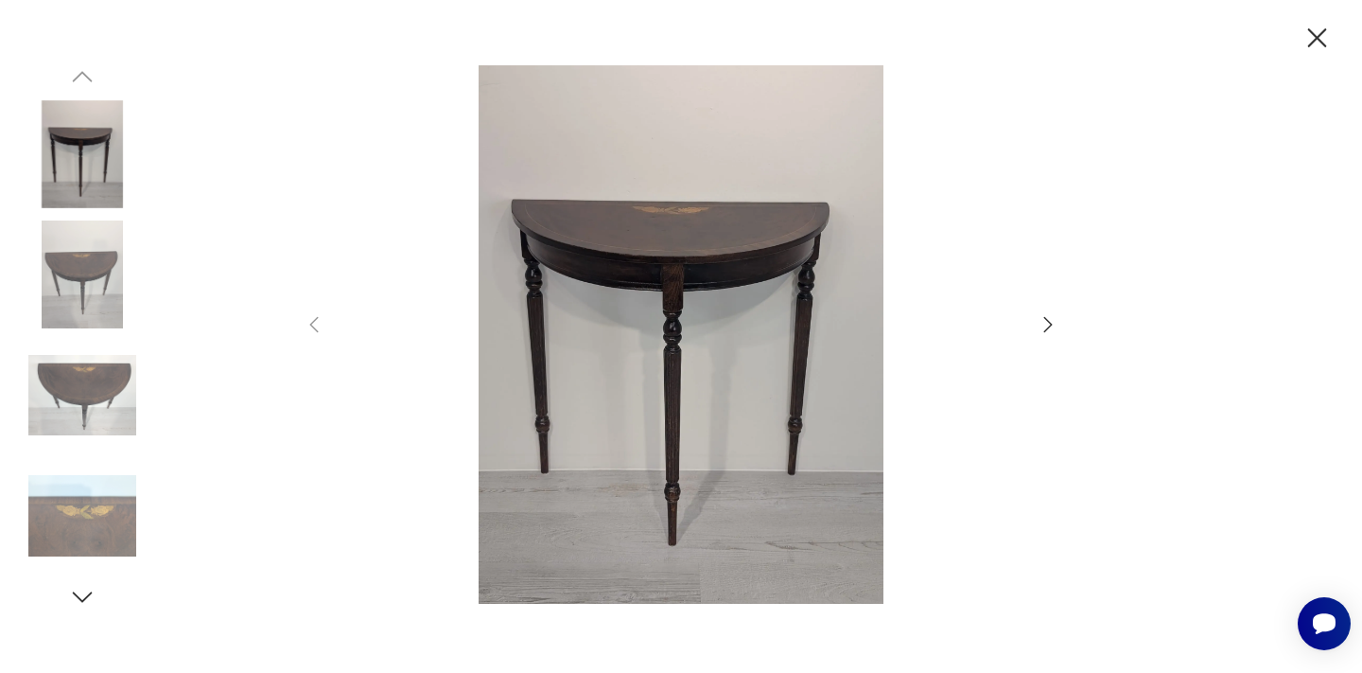
click at [94, 137] on img at bounding box center [82, 154] width 108 height 108
click at [1305, 40] on icon "button" at bounding box center [1317, 38] width 33 height 33
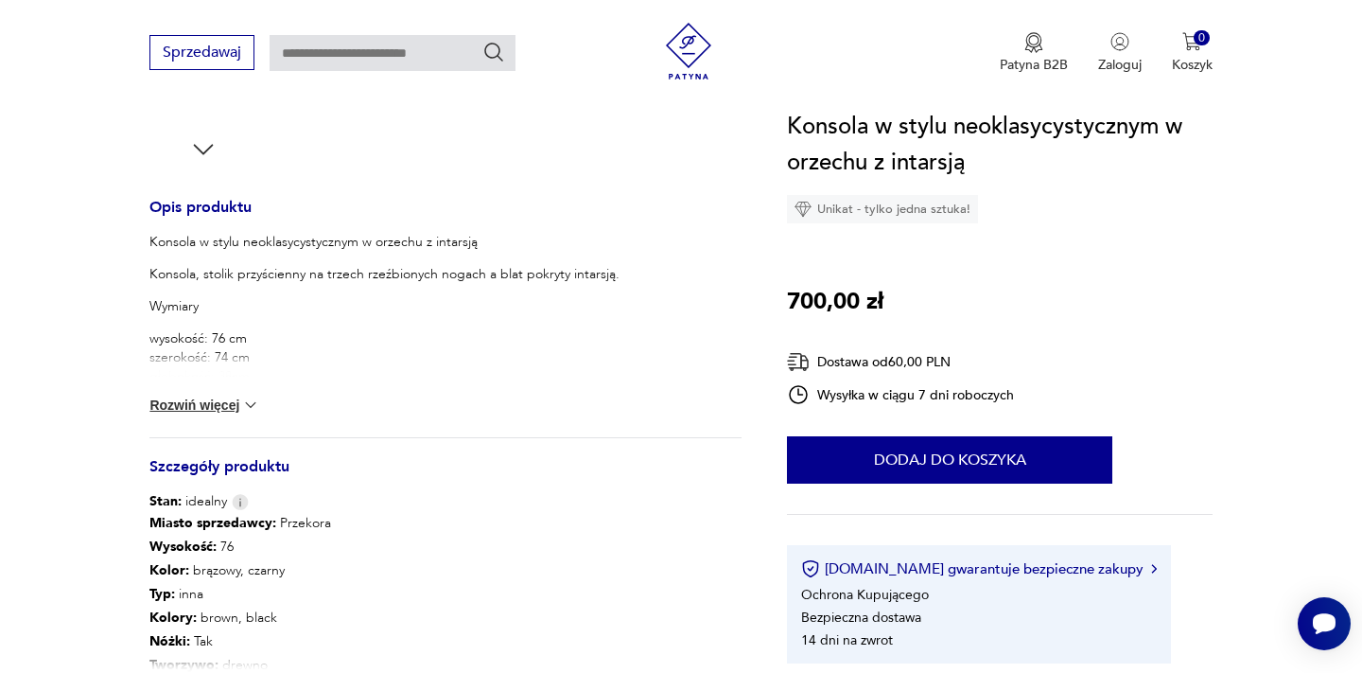
scroll to position [684, 0]
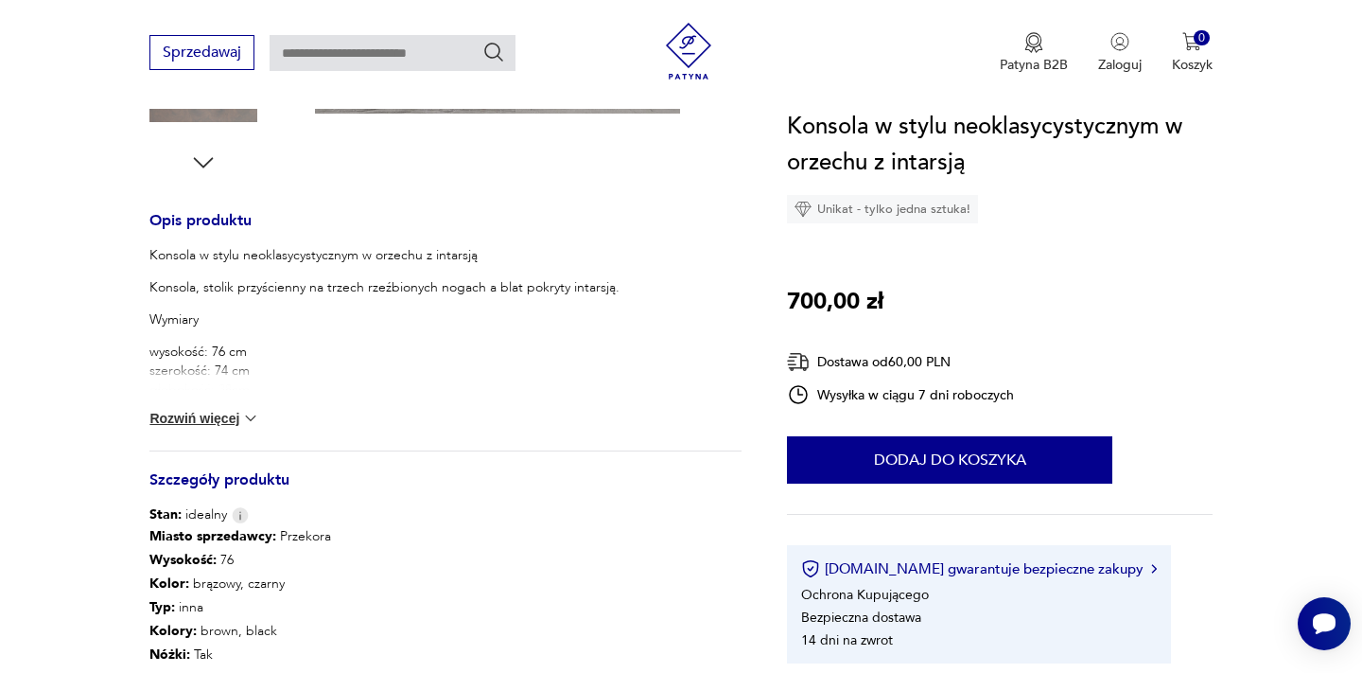
click at [241, 419] on img at bounding box center [250, 418] width 19 height 19
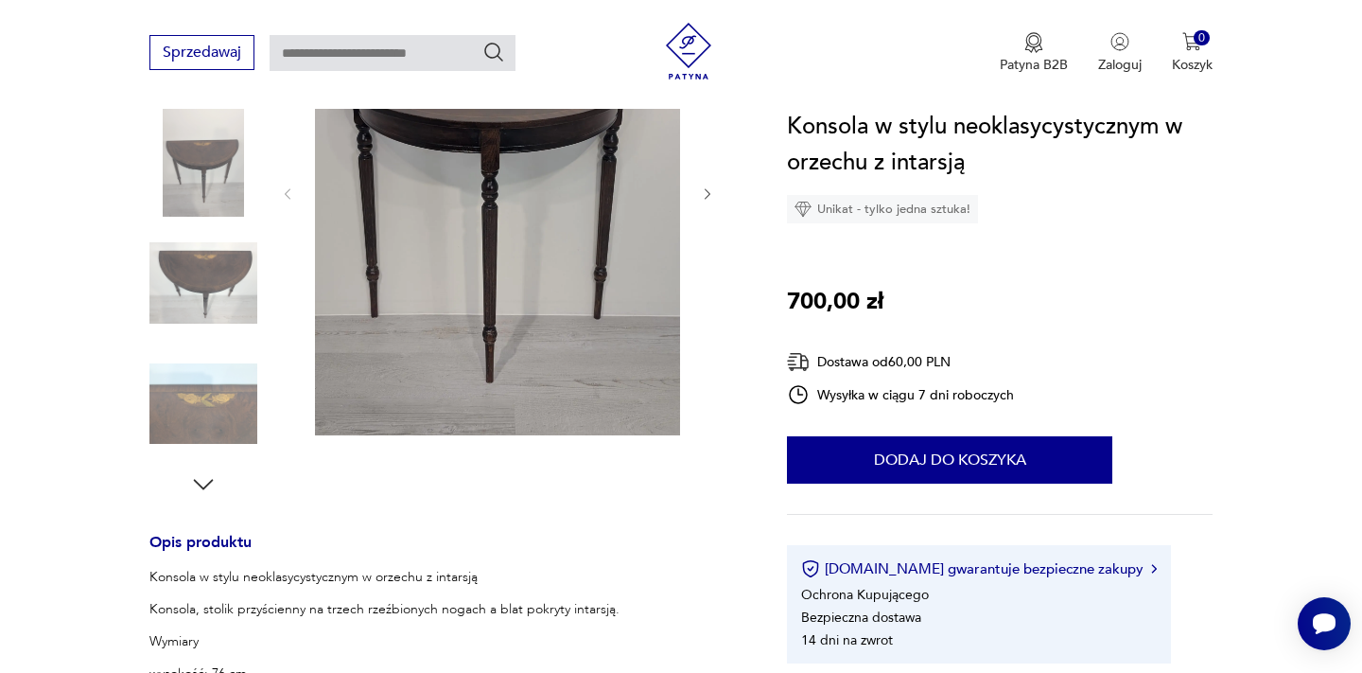
scroll to position [76, 0]
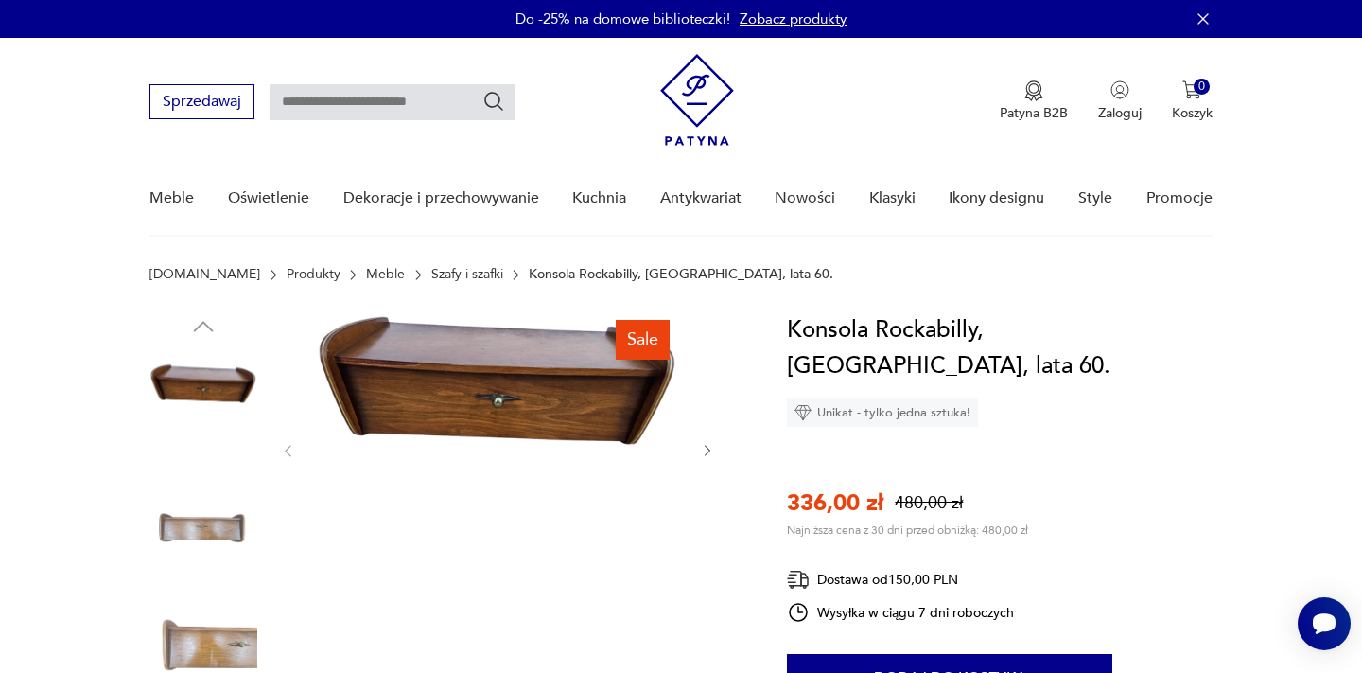
scroll to position [140, 0]
